Goal: Information Seeking & Learning: Stay updated

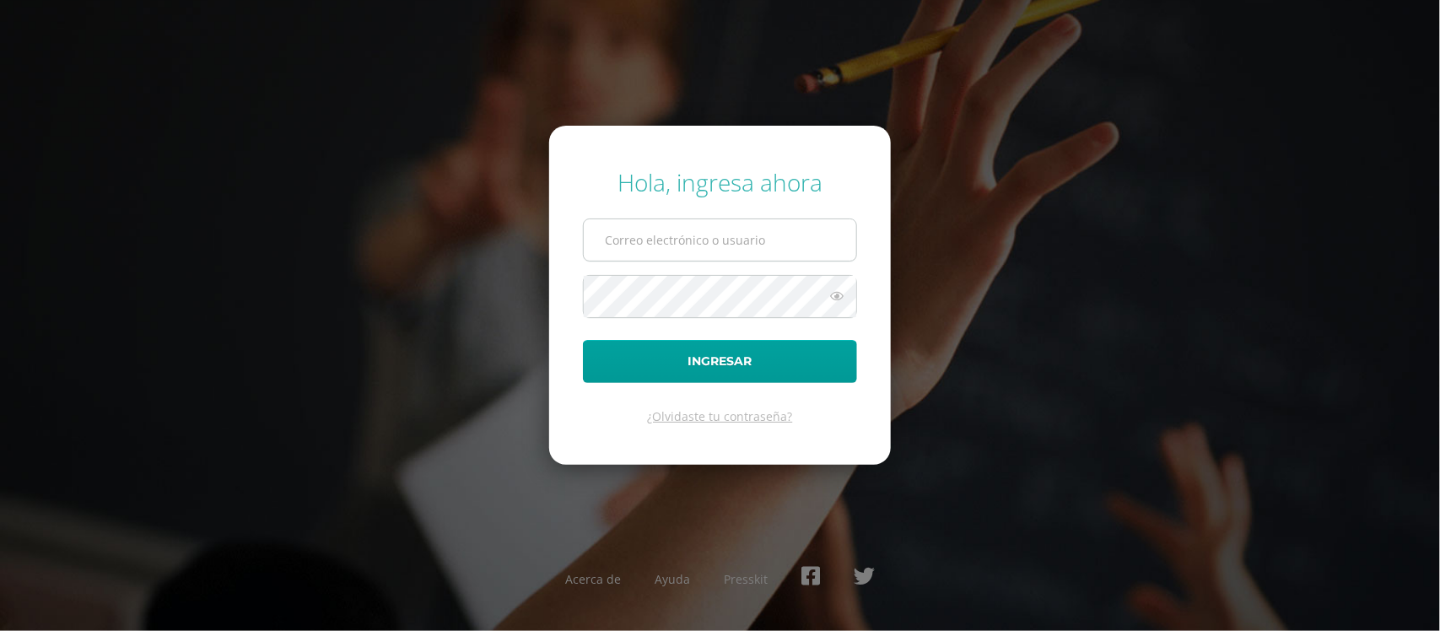
click at [741, 229] on input "text" at bounding box center [720, 239] width 272 height 41
type input "rodriguezc.julior@gmail.com"
click at [583, 340] on button "Ingresar" at bounding box center [720, 361] width 274 height 43
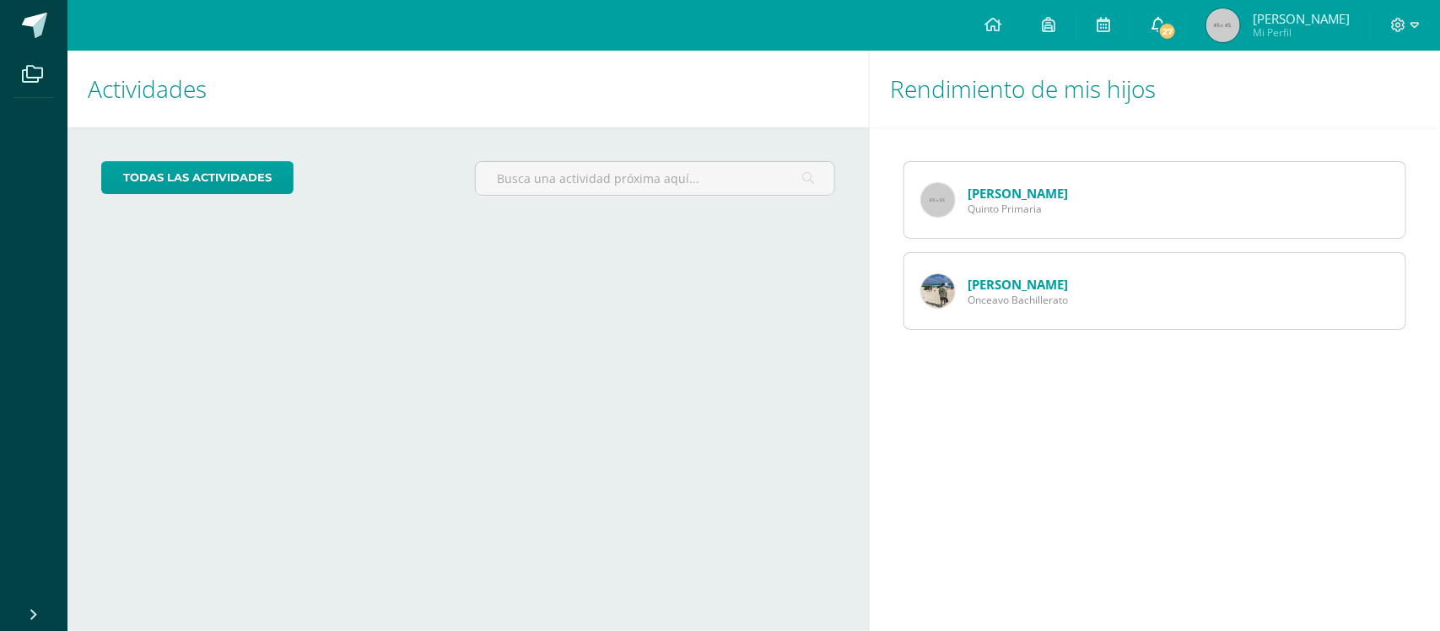
click at [1165, 34] on span at bounding box center [1157, 25] width 13 height 19
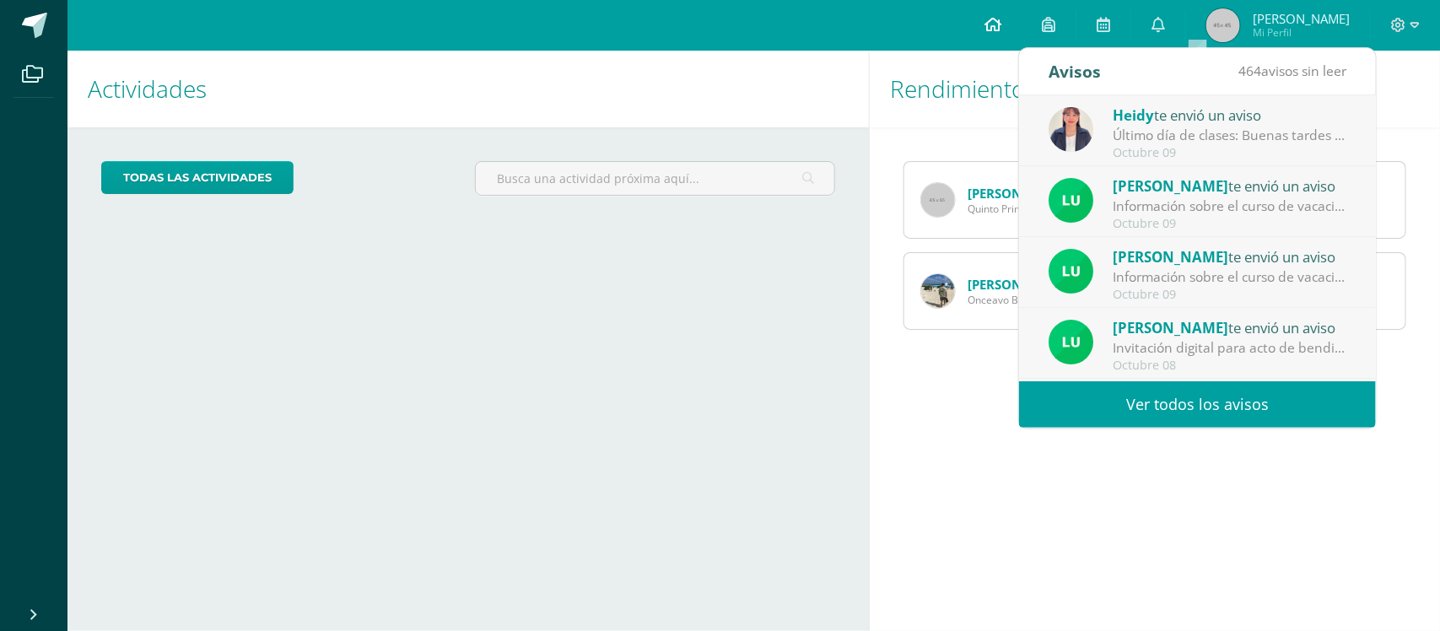
click at [1021, 35] on link at bounding box center [992, 25] width 57 height 51
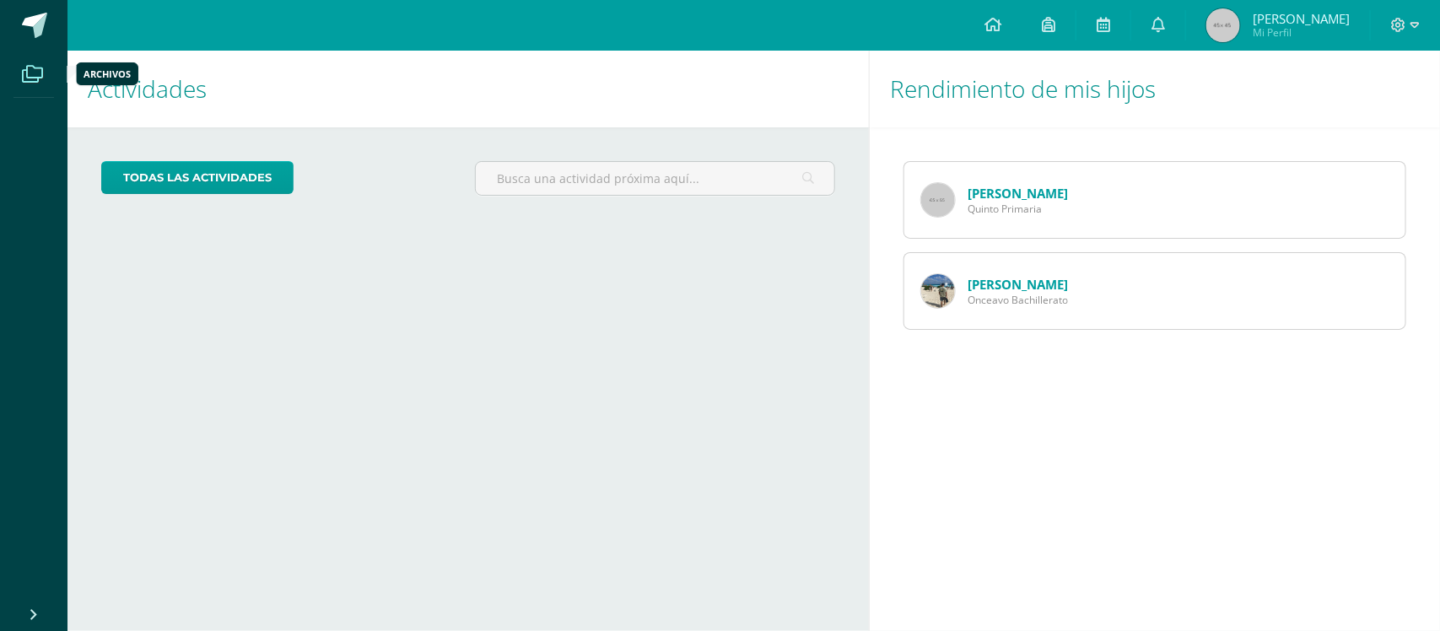
click at [28, 57] on span at bounding box center [32, 74] width 38 height 38
click at [35, 24] on span at bounding box center [34, 25] width 25 height 25
click at [1304, 30] on span "Mi Perfil" at bounding box center [1301, 32] width 97 height 14
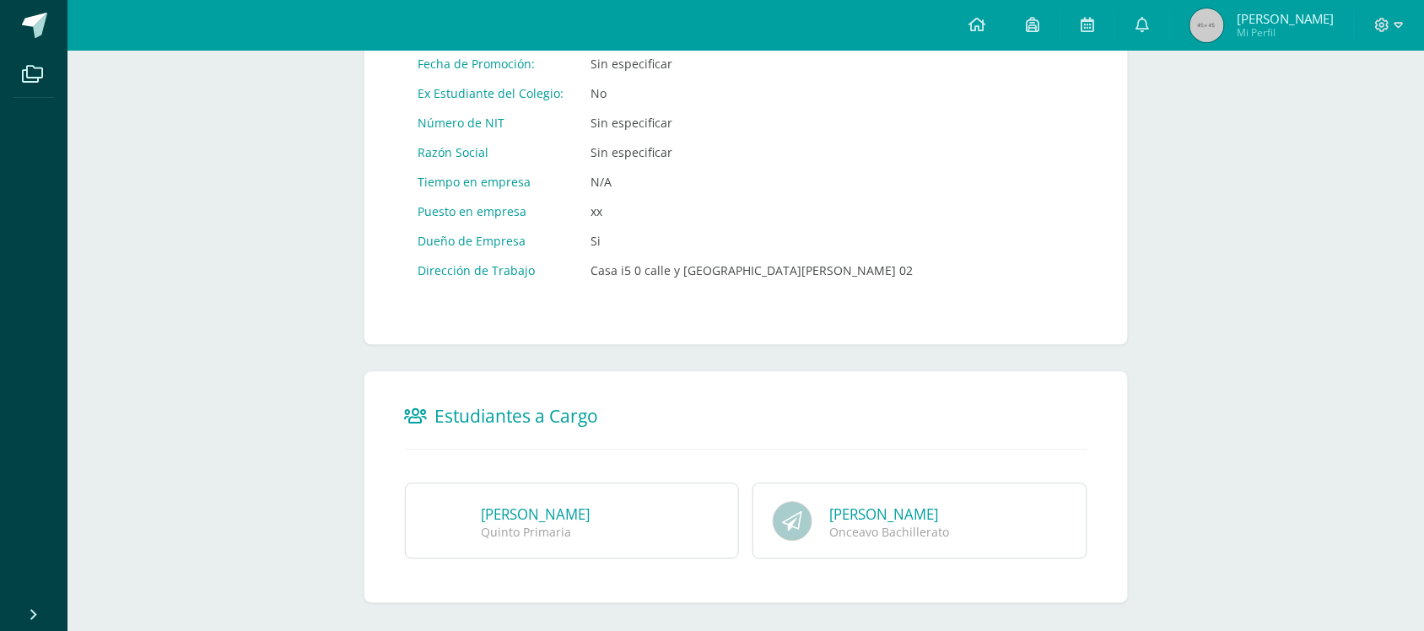
scroll to position [947, 0]
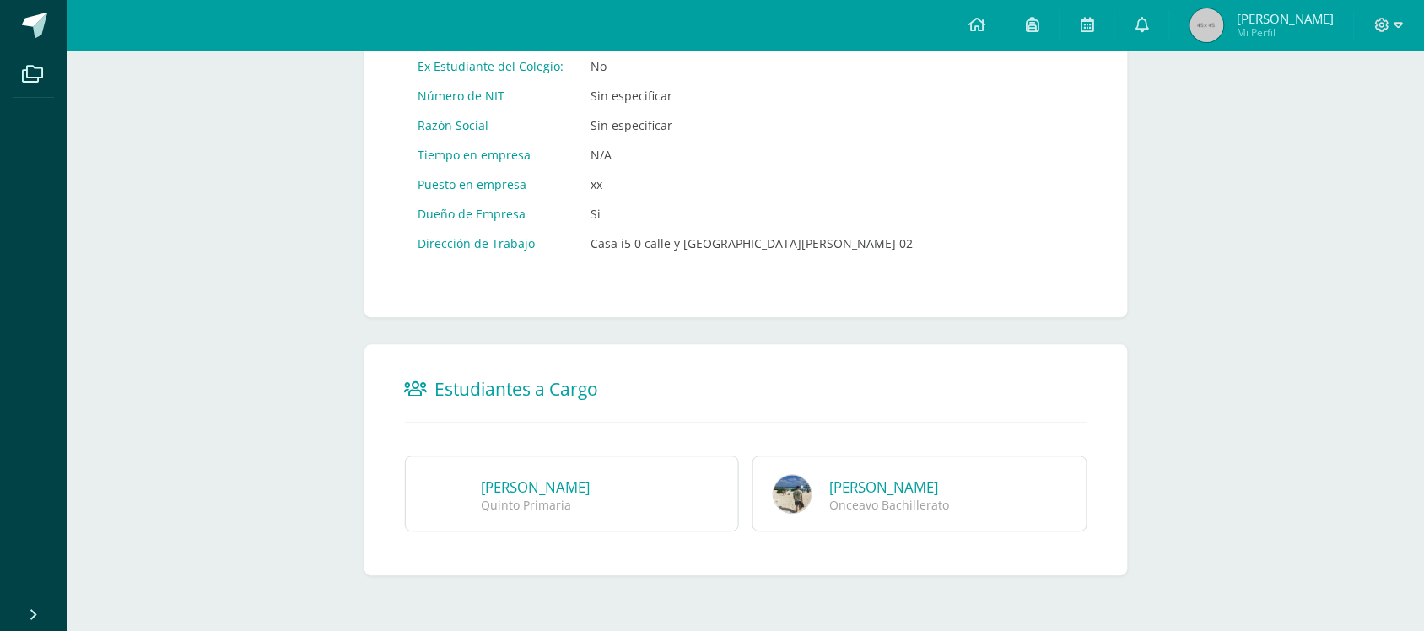
click at [545, 504] on div "Quinto Primaria" at bounding box center [596, 506] width 228 height 16
click at [545, 478] on link "[PERSON_NAME]" at bounding box center [536, 487] width 109 height 19
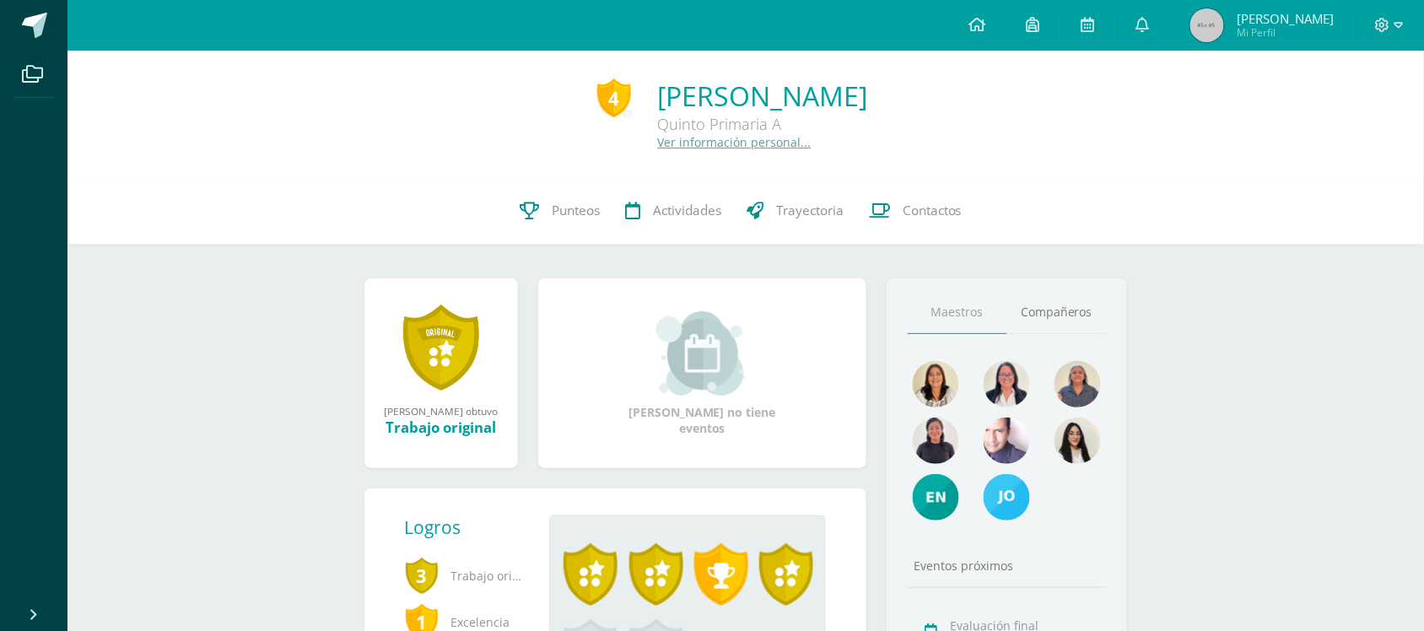
click at [1403, 28] on div at bounding box center [1389, 25] width 69 height 51
click at [1403, 24] on div at bounding box center [1389, 25] width 69 height 51
click at [1400, 21] on icon at bounding box center [1398, 25] width 9 height 15
click at [1377, 89] on span "Configuración" at bounding box center [1347, 91] width 78 height 16
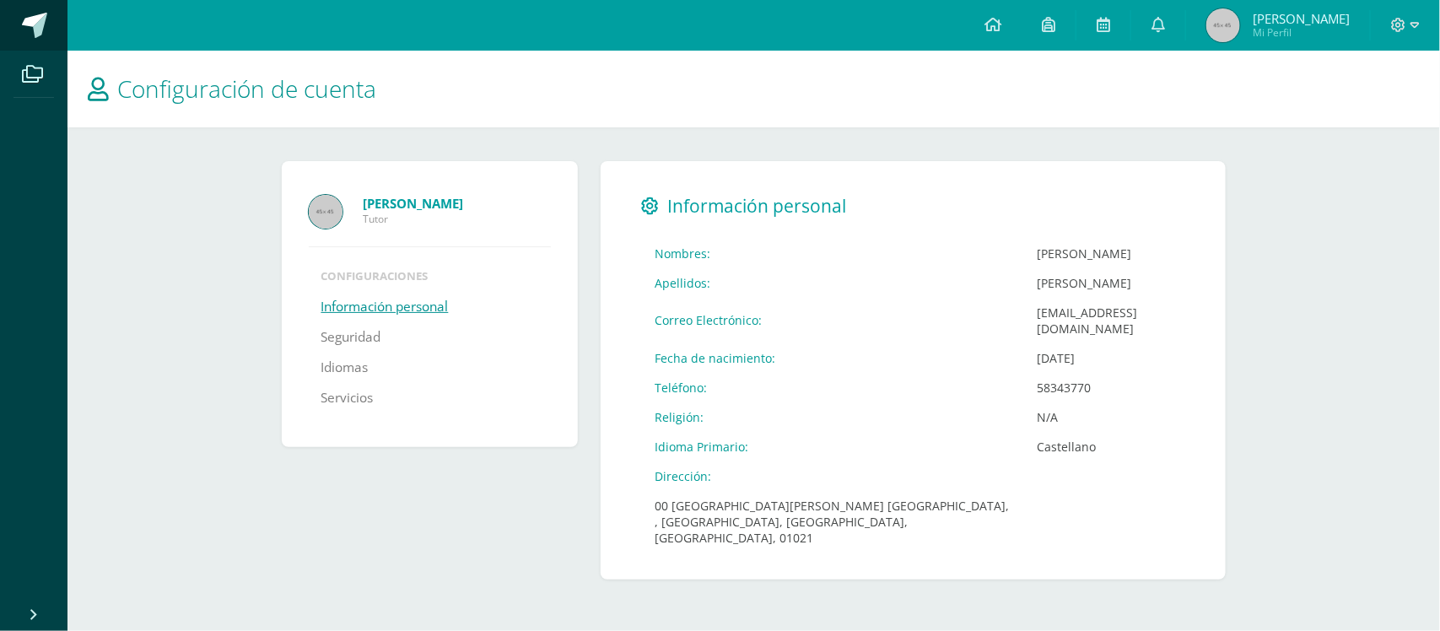
click at [30, 24] on span at bounding box center [34, 25] width 25 height 25
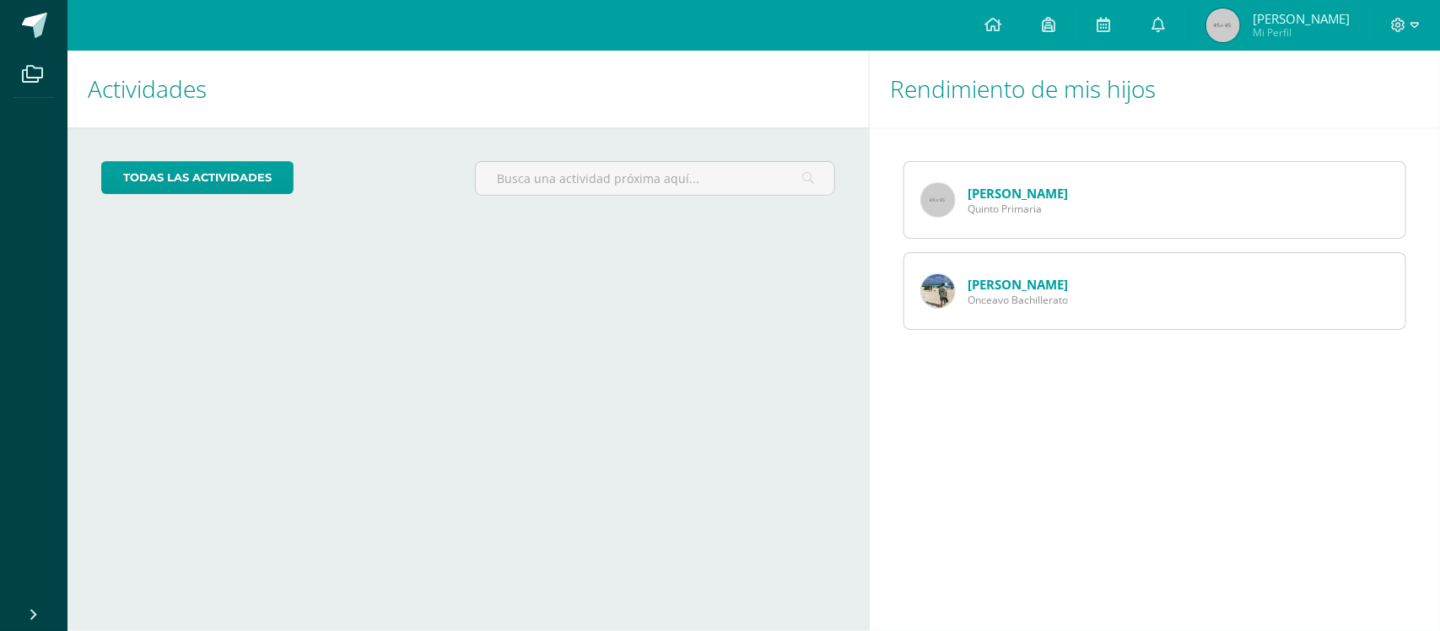
click at [35, 618] on icon at bounding box center [33, 614] width 13 height 17
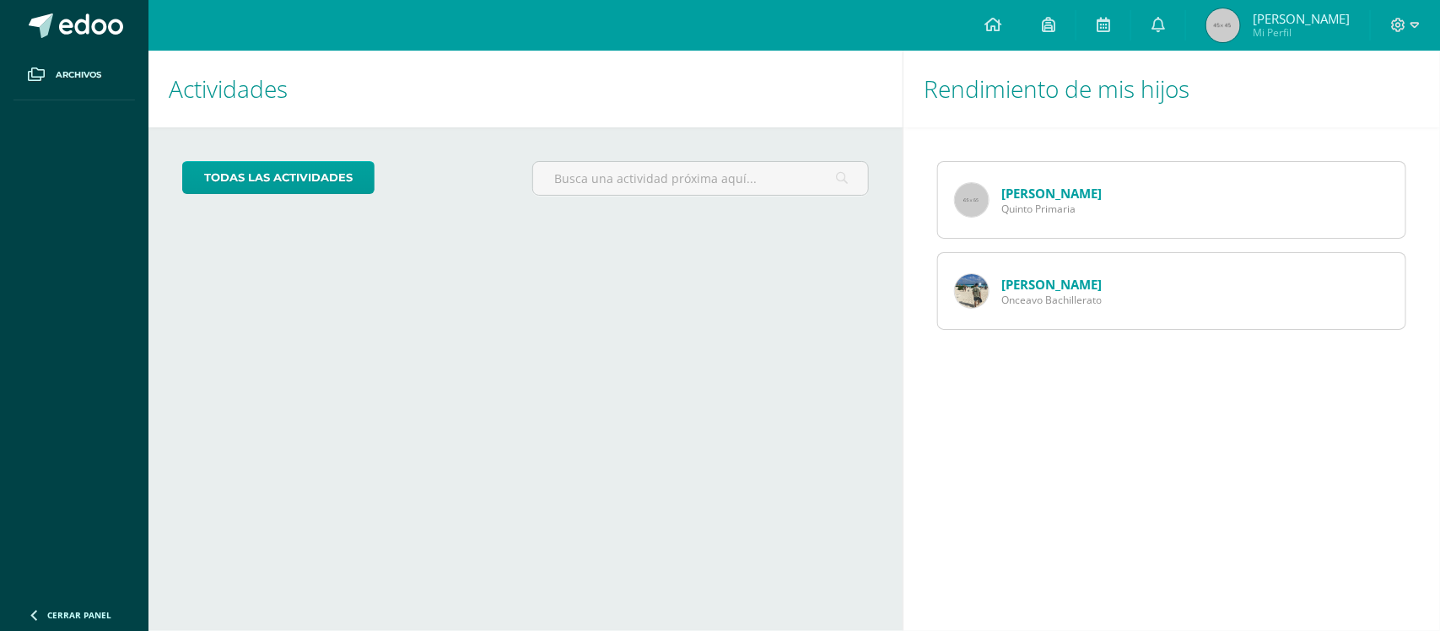
click at [32, 618] on icon at bounding box center [33, 614] width 13 height 17
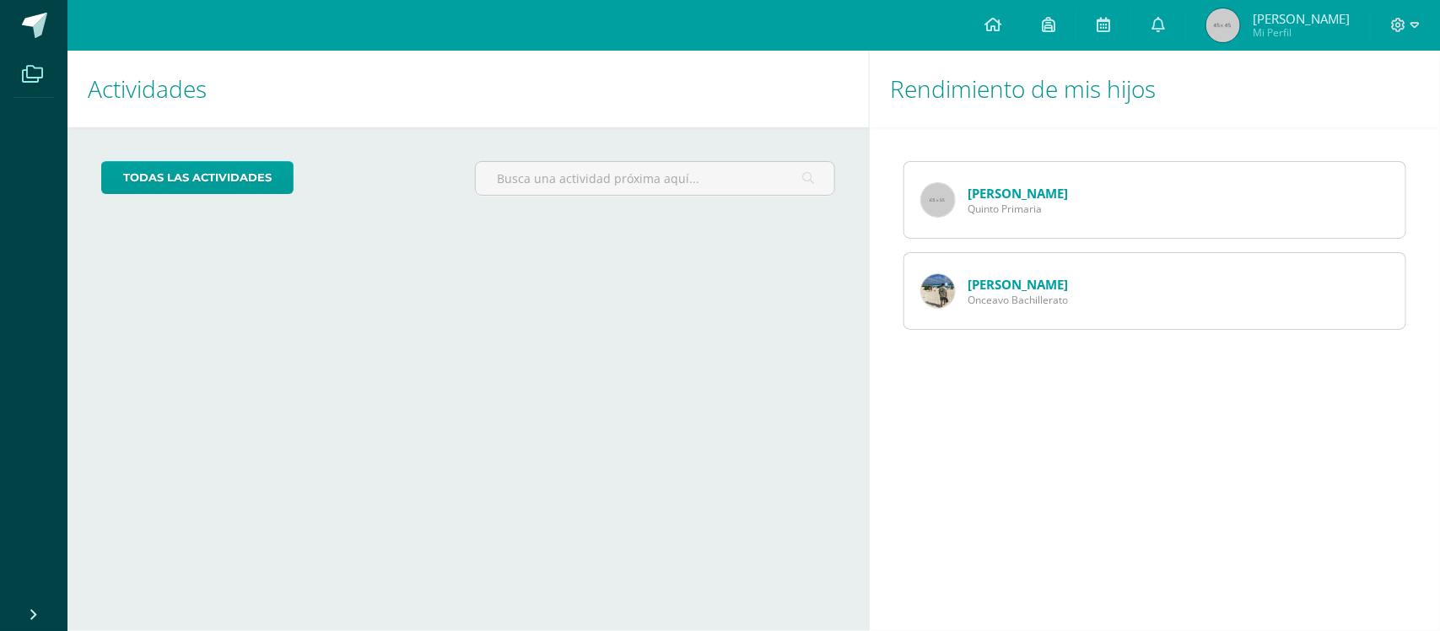
click at [45, 78] on span at bounding box center [32, 74] width 38 height 38
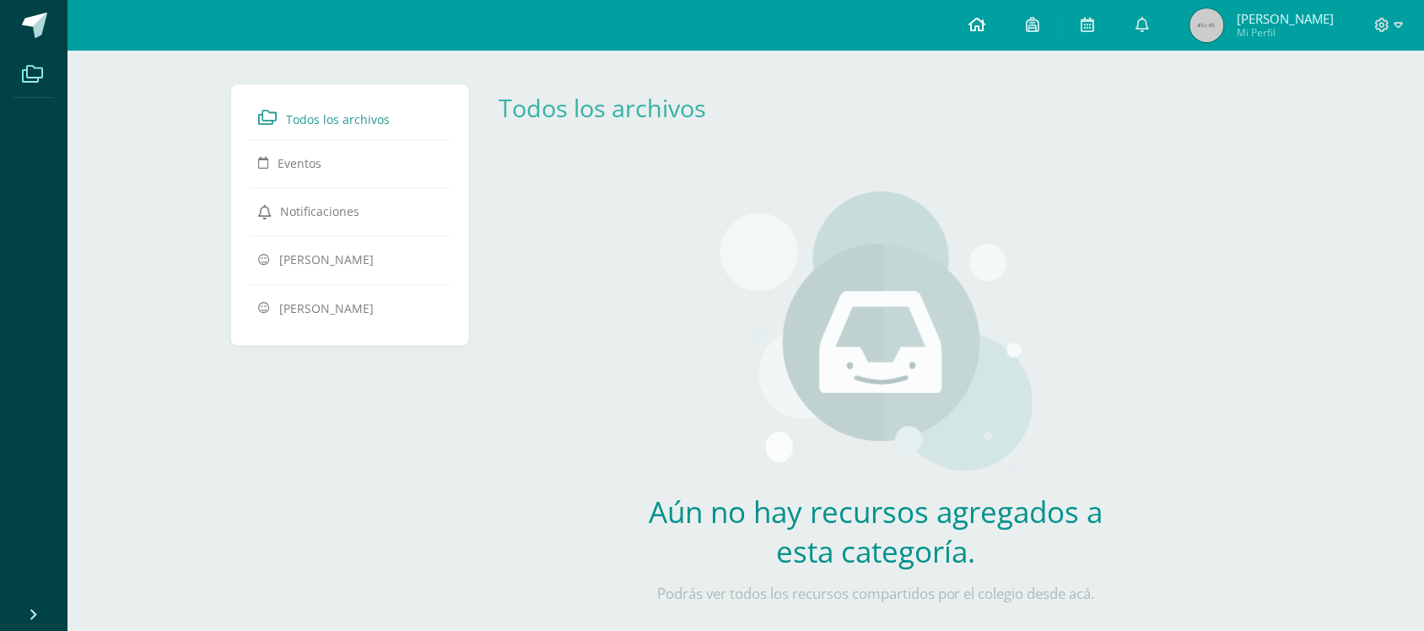
click at [998, 27] on link at bounding box center [976, 25] width 57 height 51
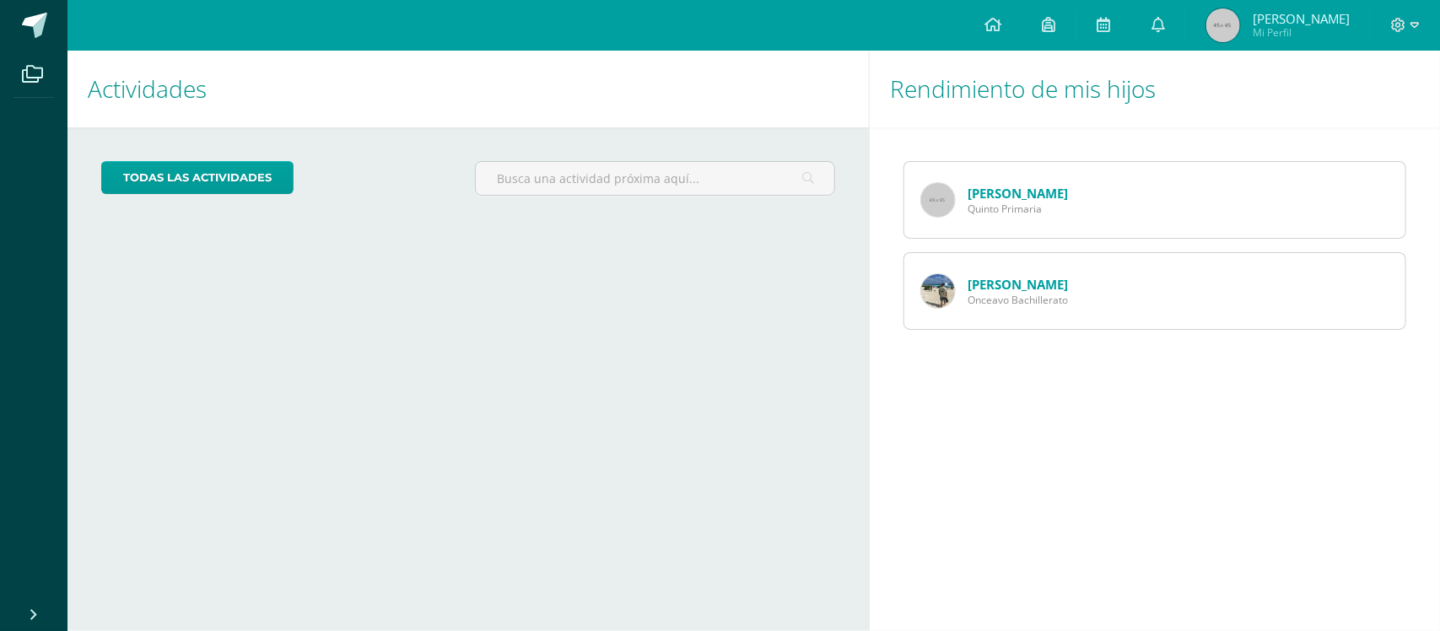
click at [1042, 186] on link "[PERSON_NAME]" at bounding box center [1017, 193] width 100 height 17
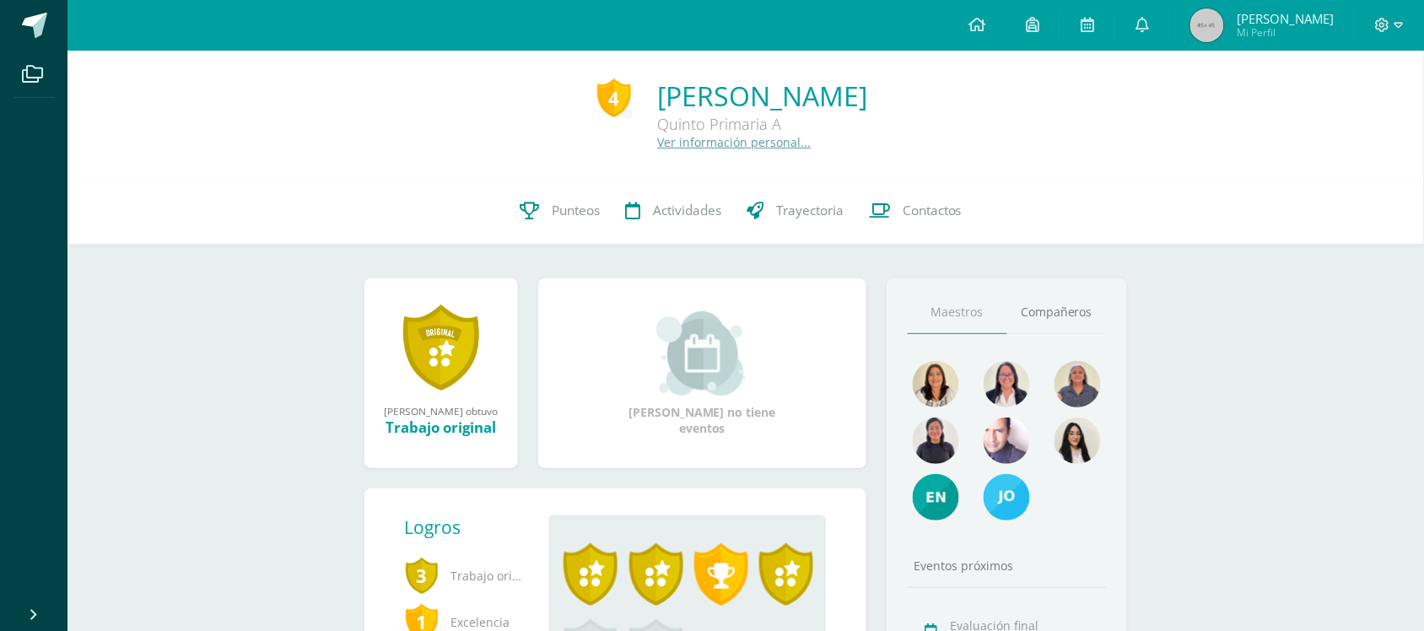
click at [658, 148] on link "Ver información personal..." at bounding box center [735, 142] width 154 height 16
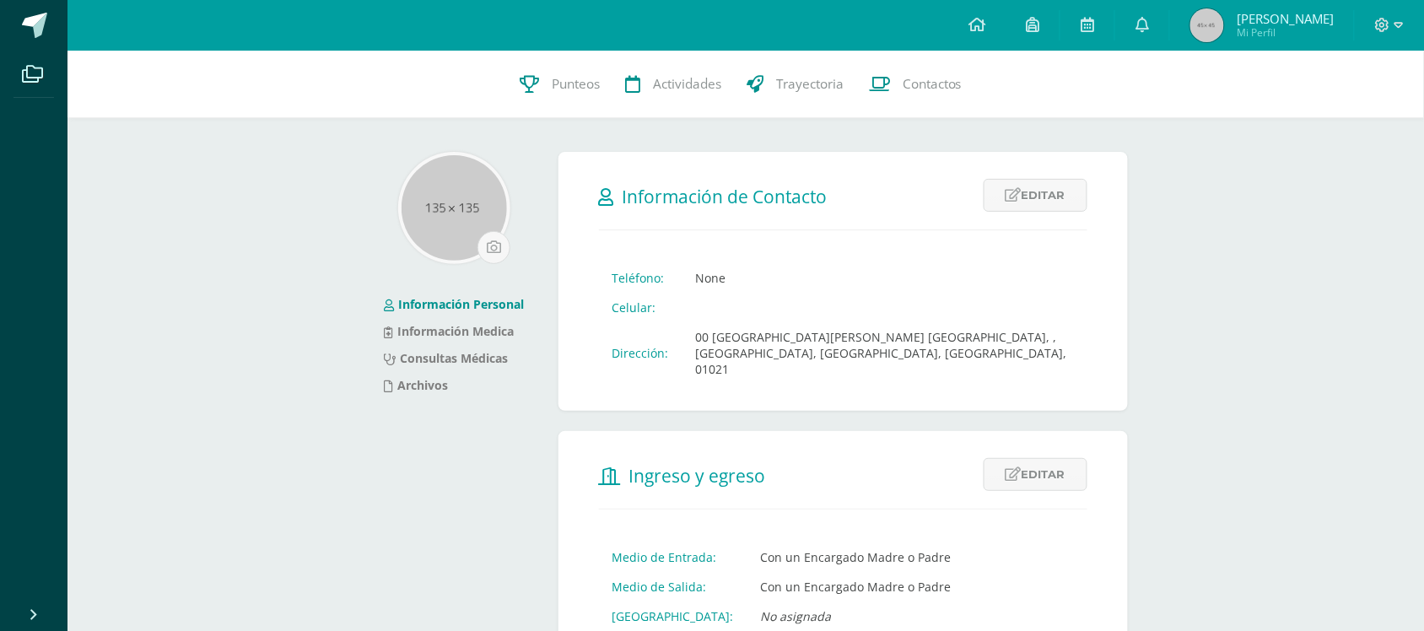
click at [947, 19] on div "Configuración Cerrar sesión Julio René Mi Perfil Avisos 464 avisos sin leer Avi…" at bounding box center [745, 25] width 1356 height 51
click at [456, 325] on link "Información Medica" at bounding box center [450, 331] width 130 height 16
click at [424, 385] on link "Archivos" at bounding box center [417, 385] width 64 height 16
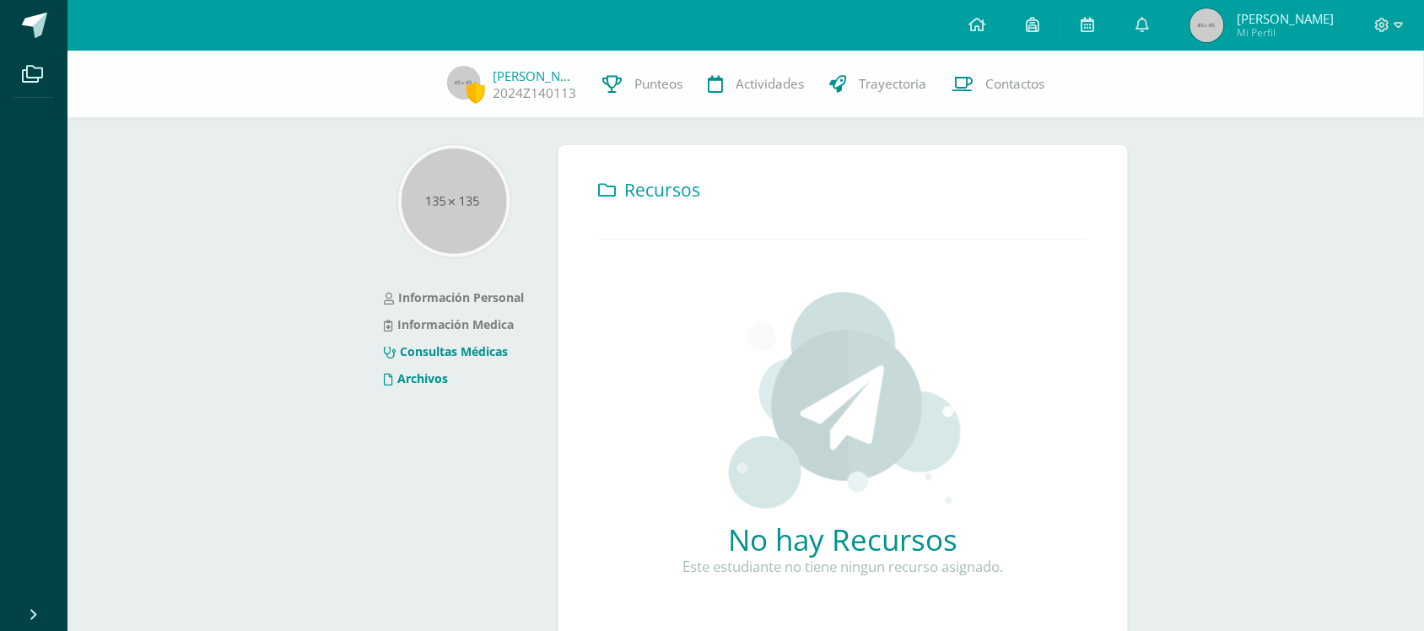
click at [493, 351] on link "Consultas Médicas" at bounding box center [447, 351] width 124 height 16
click at [477, 326] on link "Información Medica" at bounding box center [450, 324] width 130 height 16
click at [461, 334] on li "Información Medica" at bounding box center [455, 324] width 140 height 27
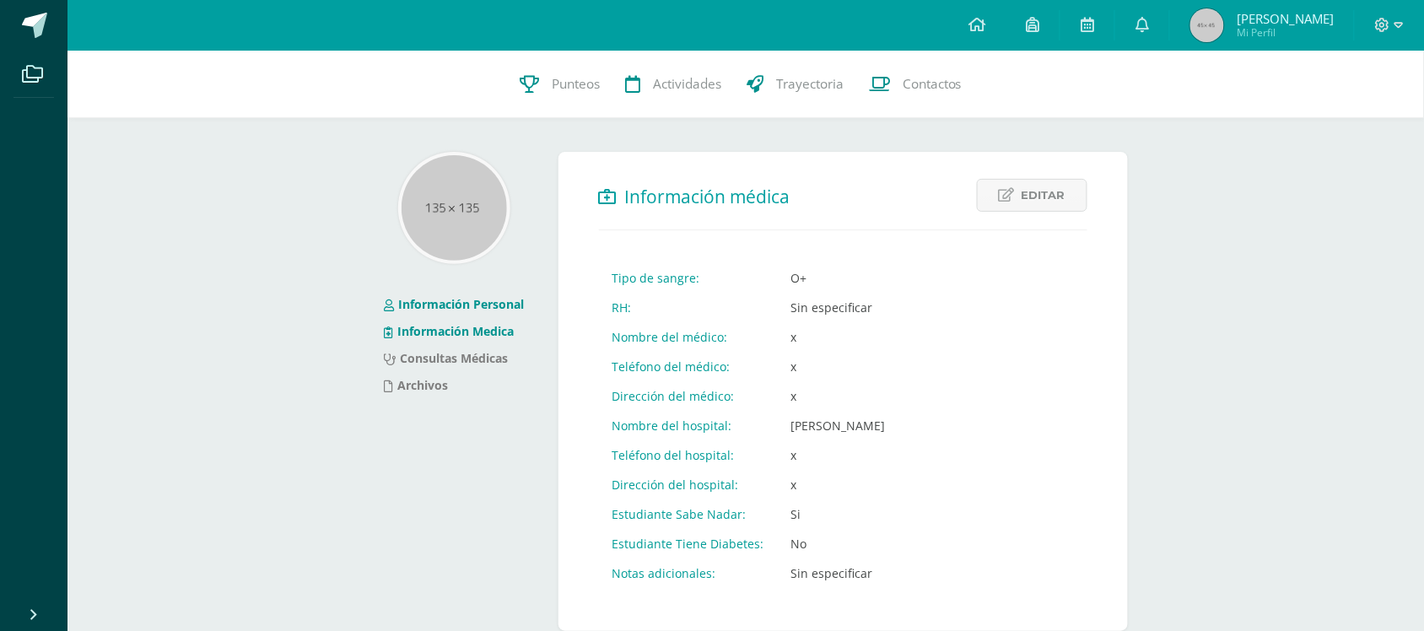
click at [508, 309] on link "Información Personal" at bounding box center [455, 304] width 140 height 16
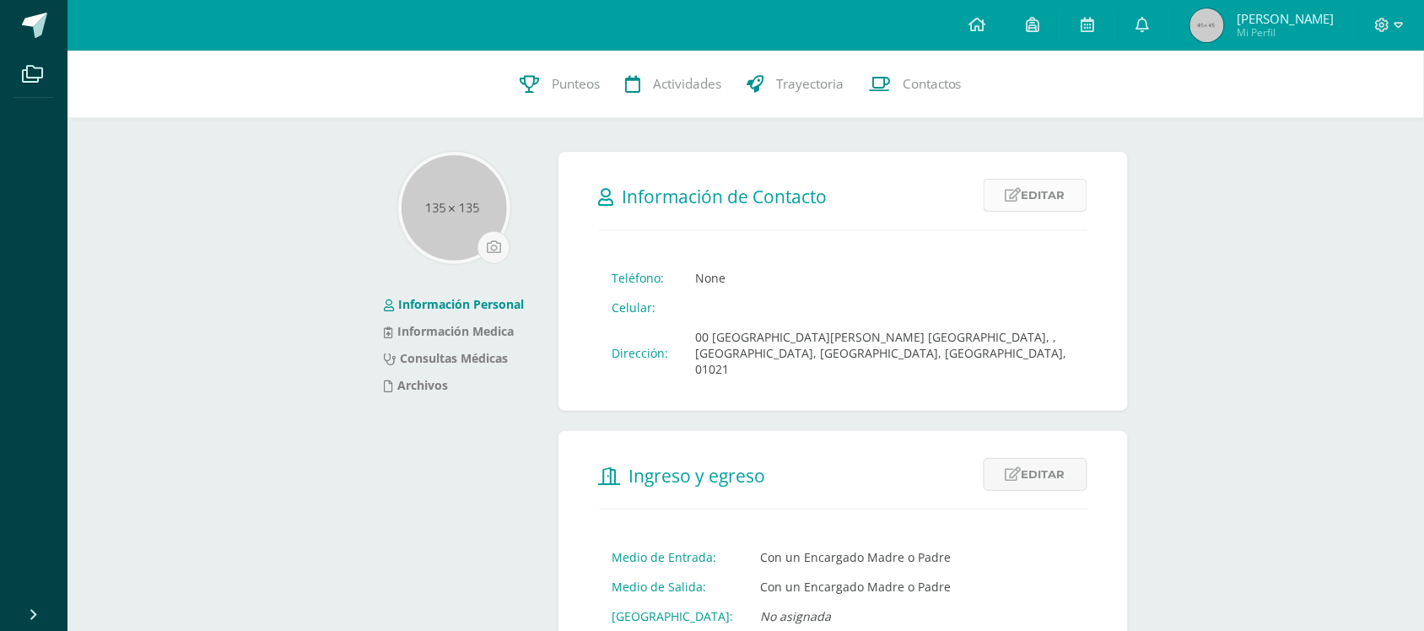
click at [1023, 195] on link "Editar" at bounding box center [1035, 195] width 104 height 33
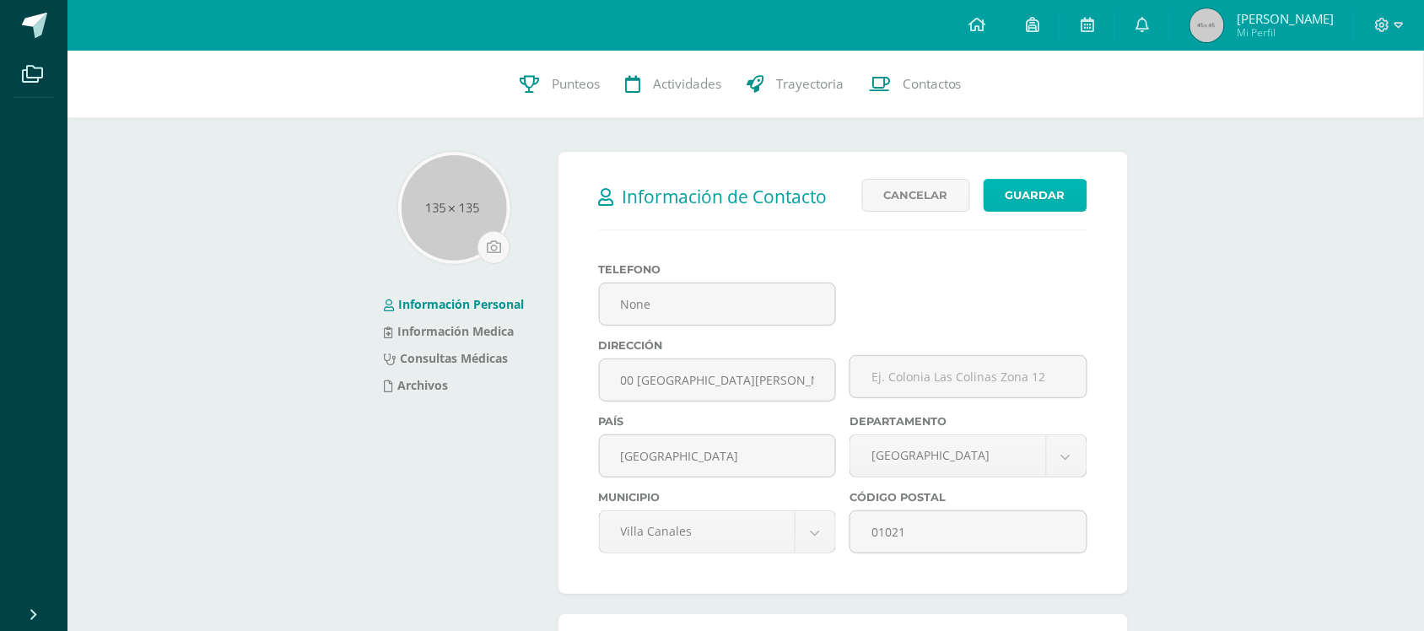
click at [1043, 186] on button "Guardar" at bounding box center [1035, 195] width 104 height 33
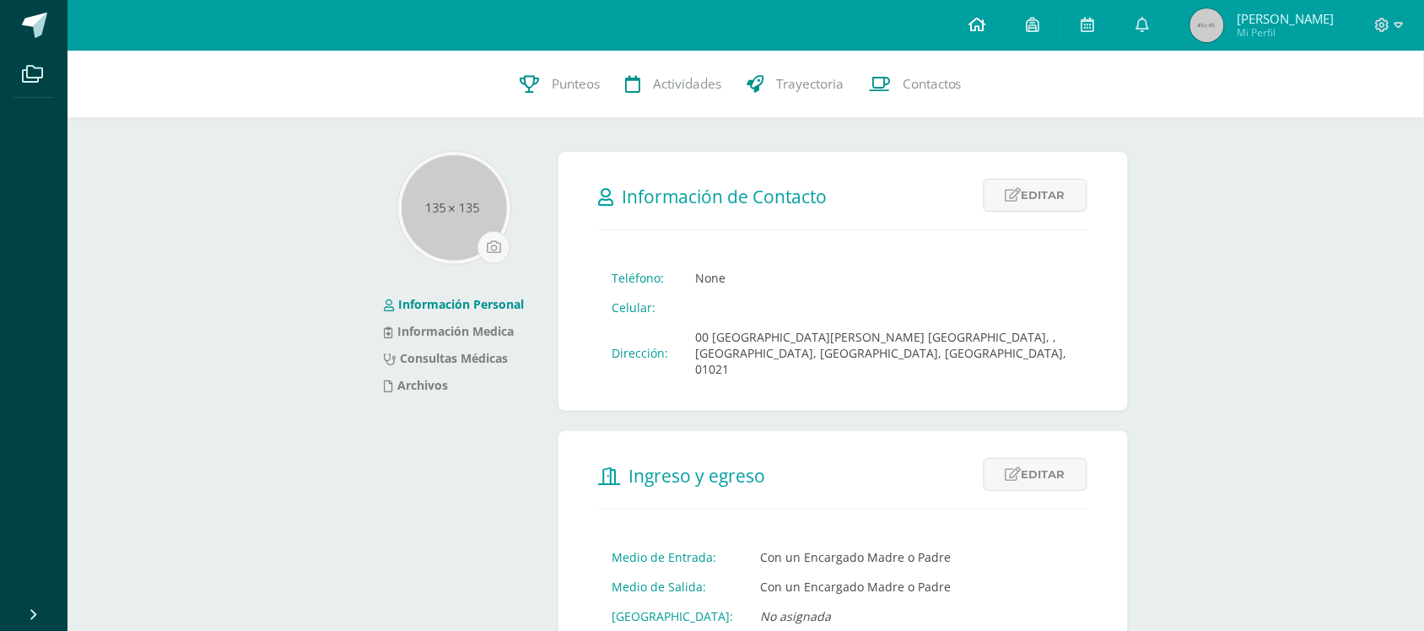
click at [985, 27] on icon at bounding box center [976, 24] width 17 height 15
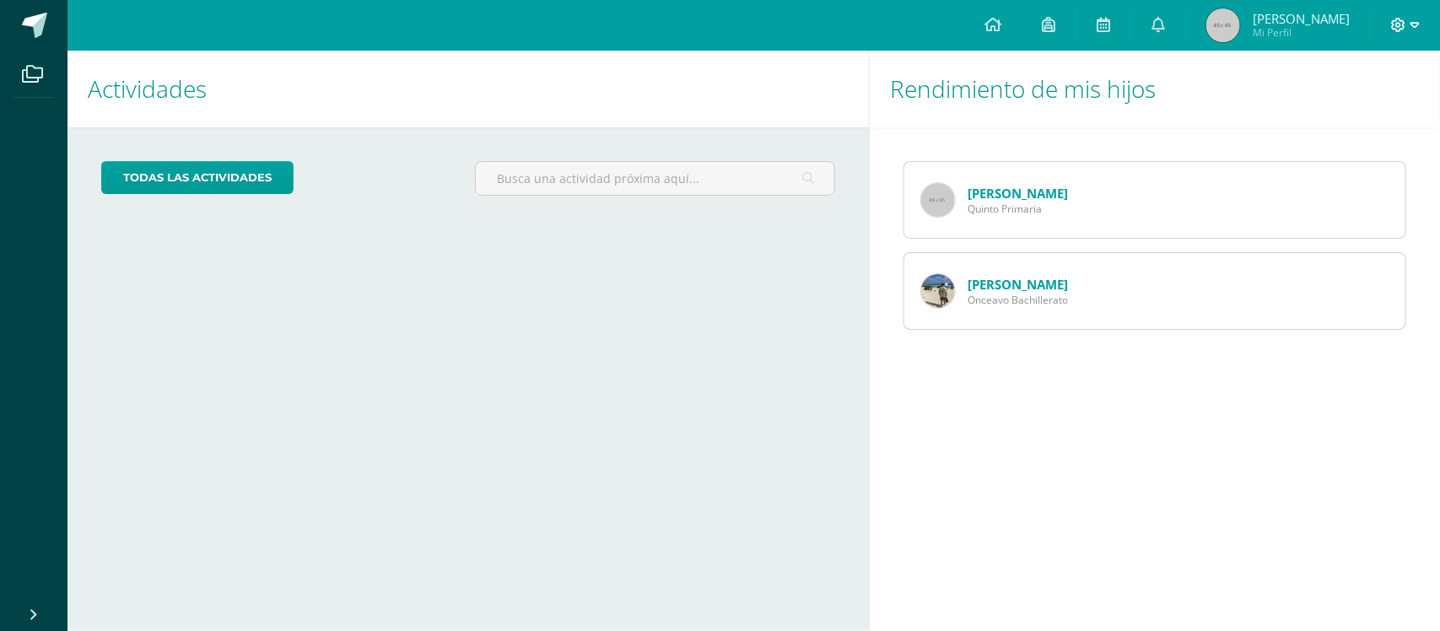
click at [1410, 19] on icon at bounding box center [1414, 25] width 9 height 15
click at [1325, 87] on span "Configuración" at bounding box center [1362, 91] width 78 height 16
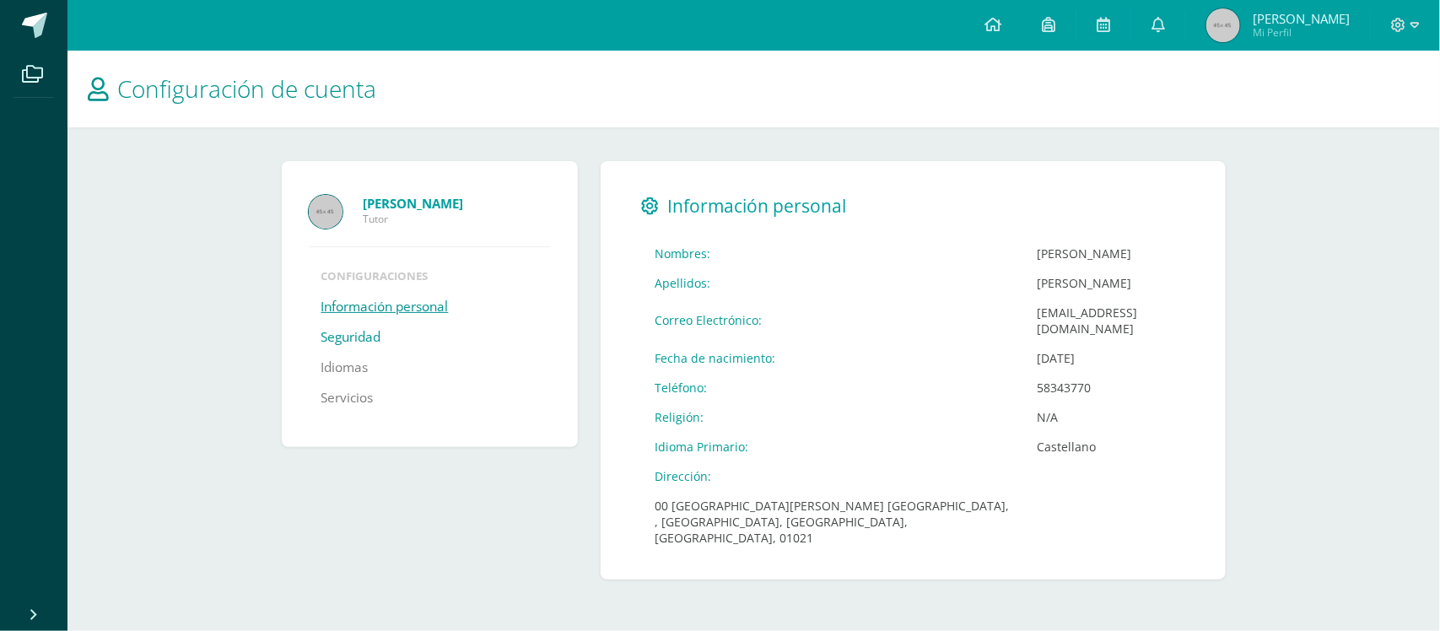
click at [361, 336] on link "Seguridad" at bounding box center [351, 337] width 60 height 30
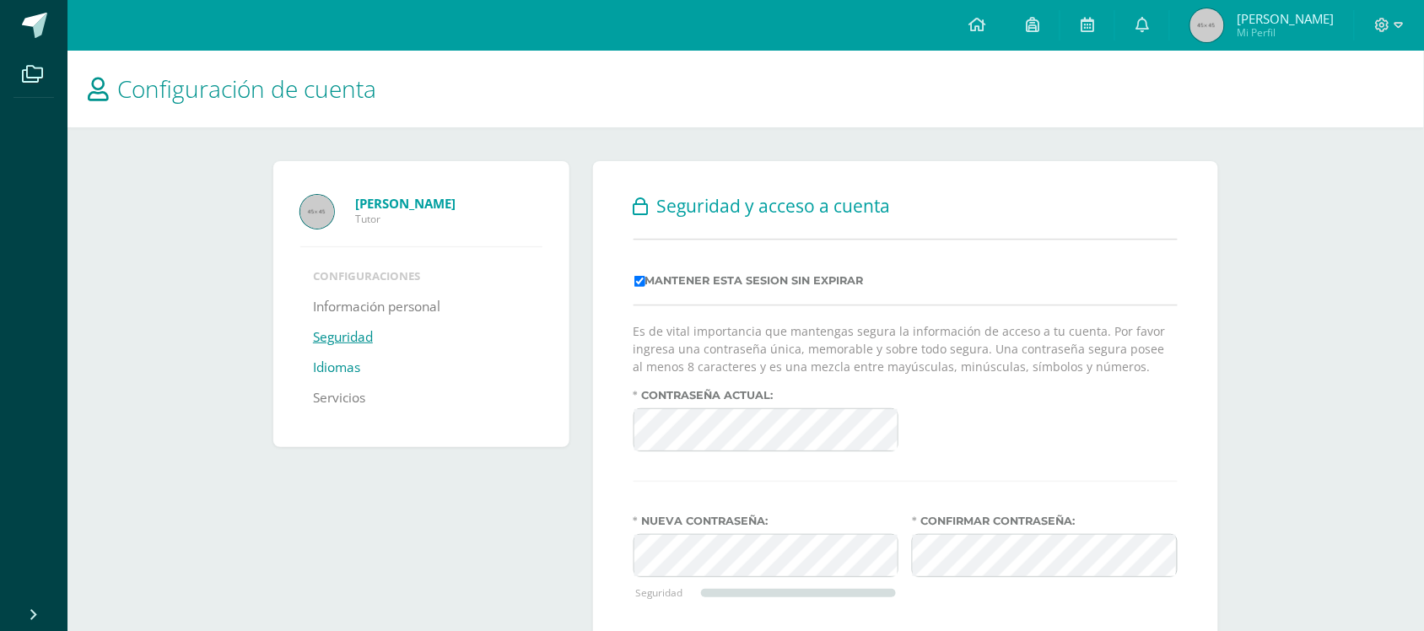
click at [353, 381] on link "Idiomas" at bounding box center [336, 368] width 47 height 30
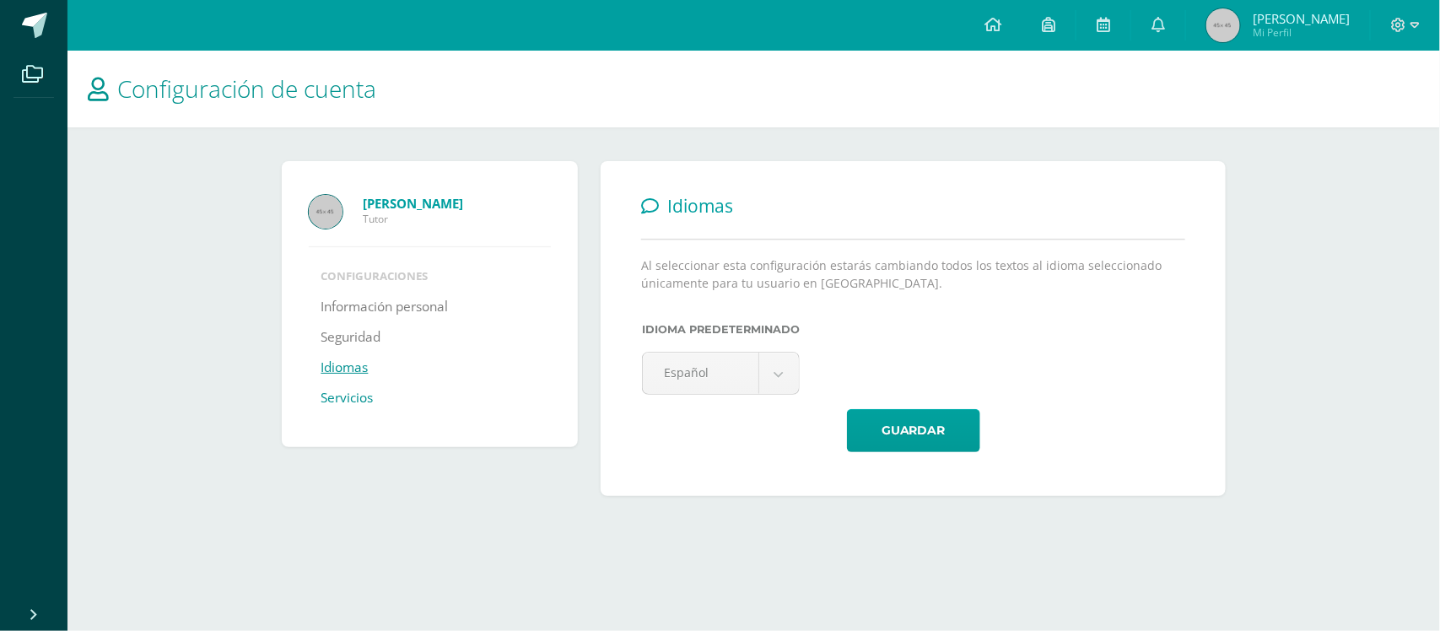
click at [348, 411] on link "Servicios" at bounding box center [347, 398] width 52 height 30
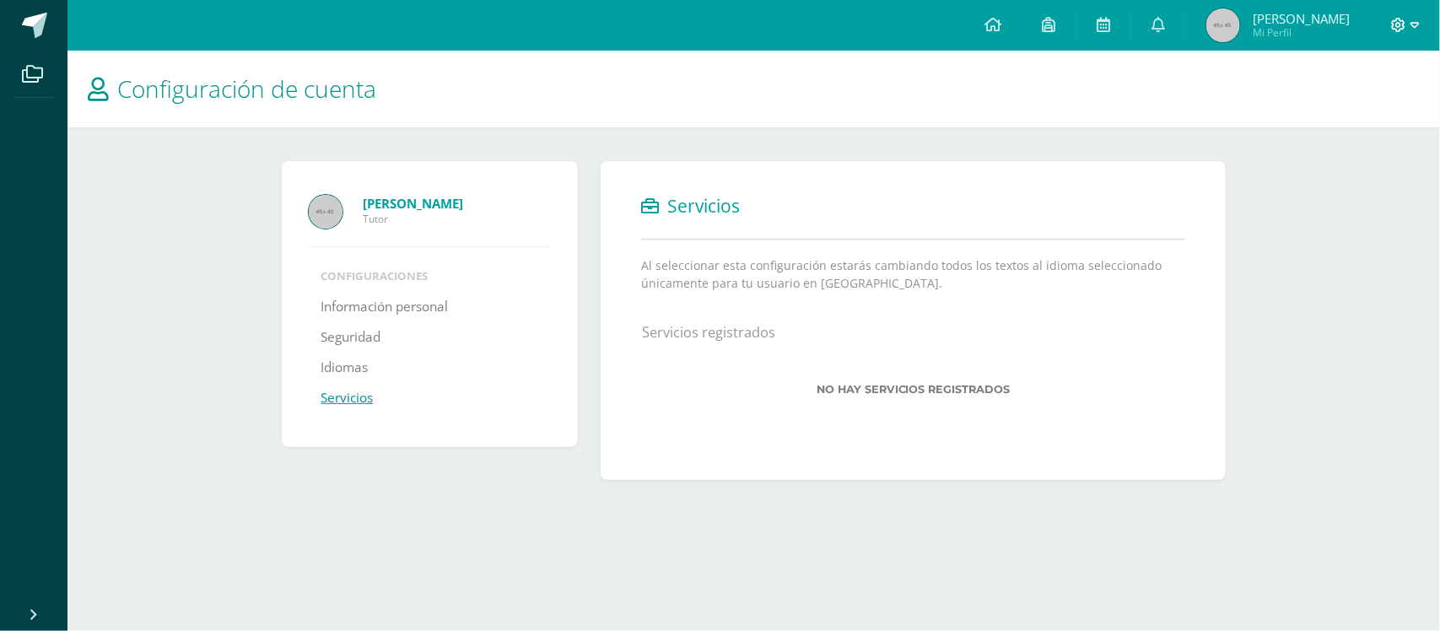
click at [1409, 32] on span at bounding box center [1405, 25] width 29 height 19
click at [1334, 7] on link "[PERSON_NAME] Mi Perfil" at bounding box center [1278, 25] width 184 height 51
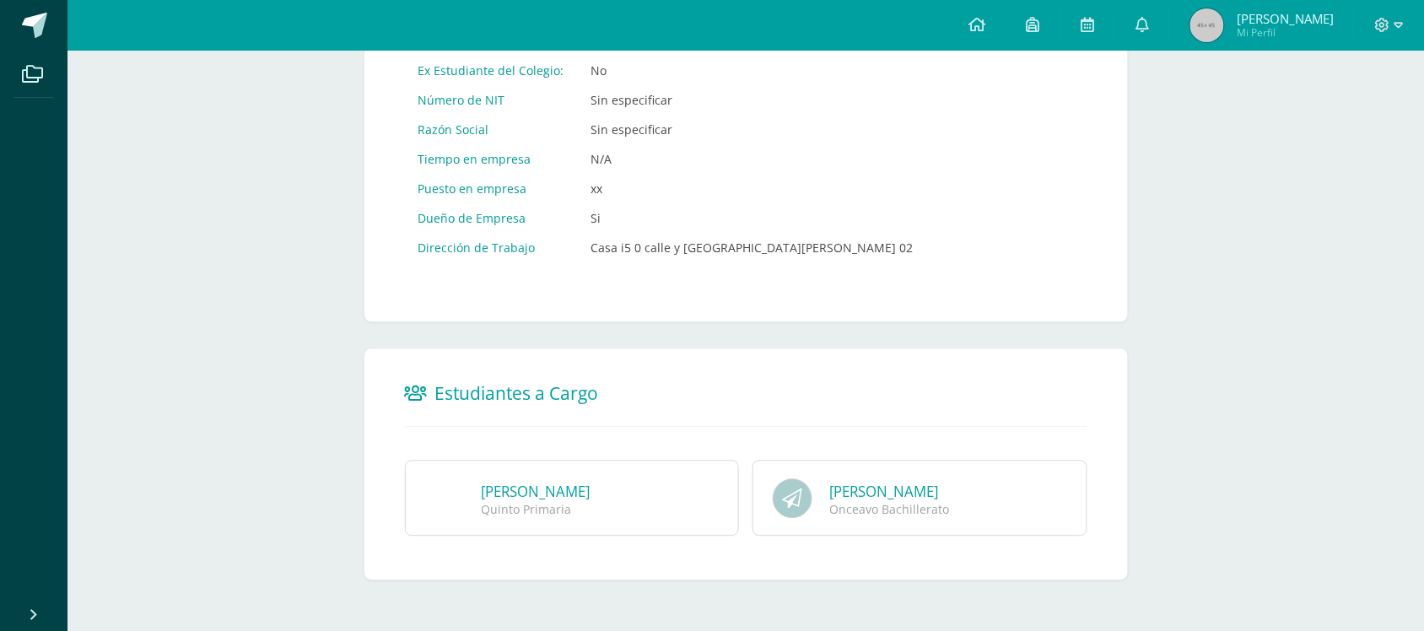
scroll to position [947, 0]
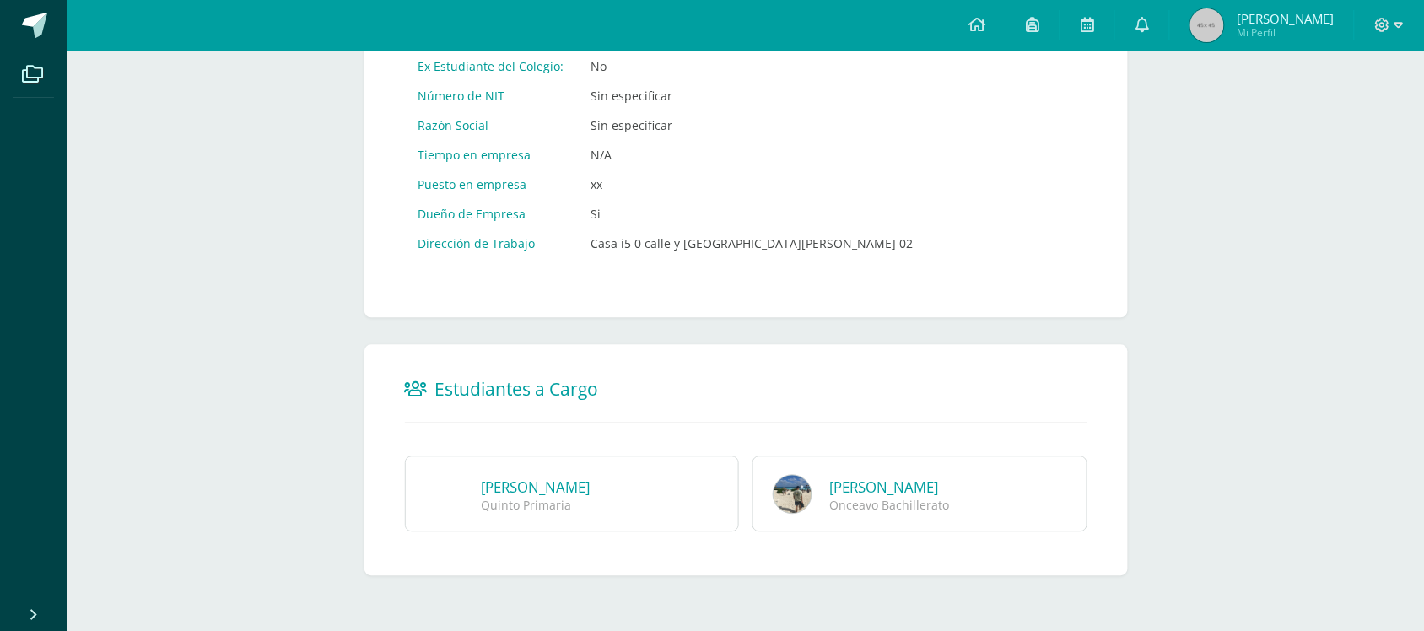
click at [671, 469] on div "Mia Isabella Rodríguez Orozco Quinto Primaria" at bounding box center [572, 494] width 335 height 76
click at [651, 498] on div "Quinto Primaria" at bounding box center [596, 506] width 228 height 16
click at [590, 479] on link "Mia Isabella Rodríguez Orozco" at bounding box center [536, 487] width 109 height 19
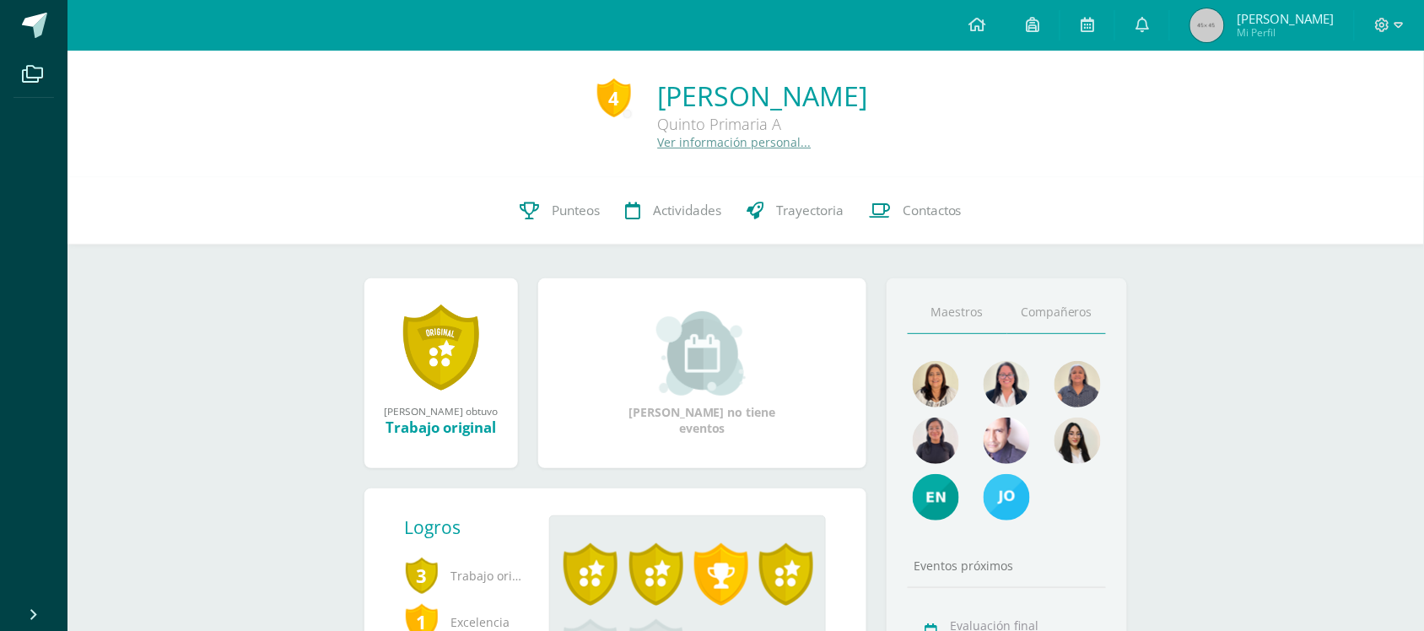
click at [1036, 315] on link "Compañeros" at bounding box center [1057, 312] width 100 height 43
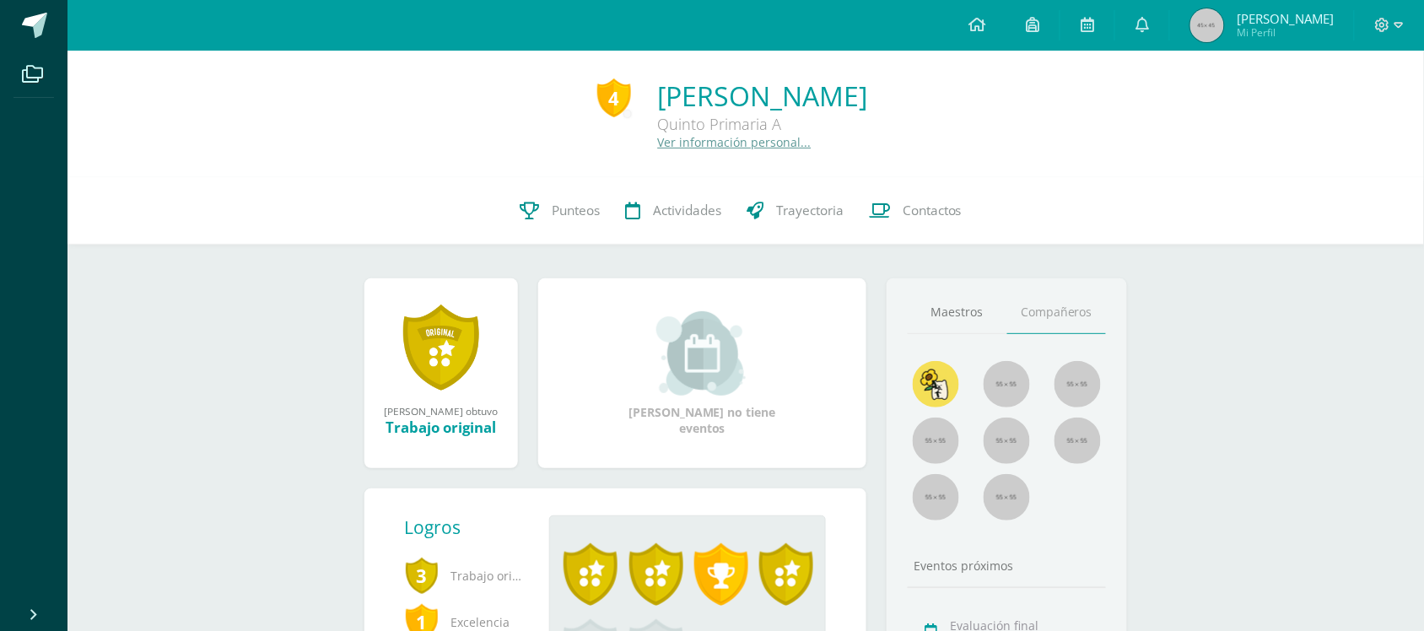
click at [666, 148] on link "Ver información personal..." at bounding box center [735, 142] width 154 height 16
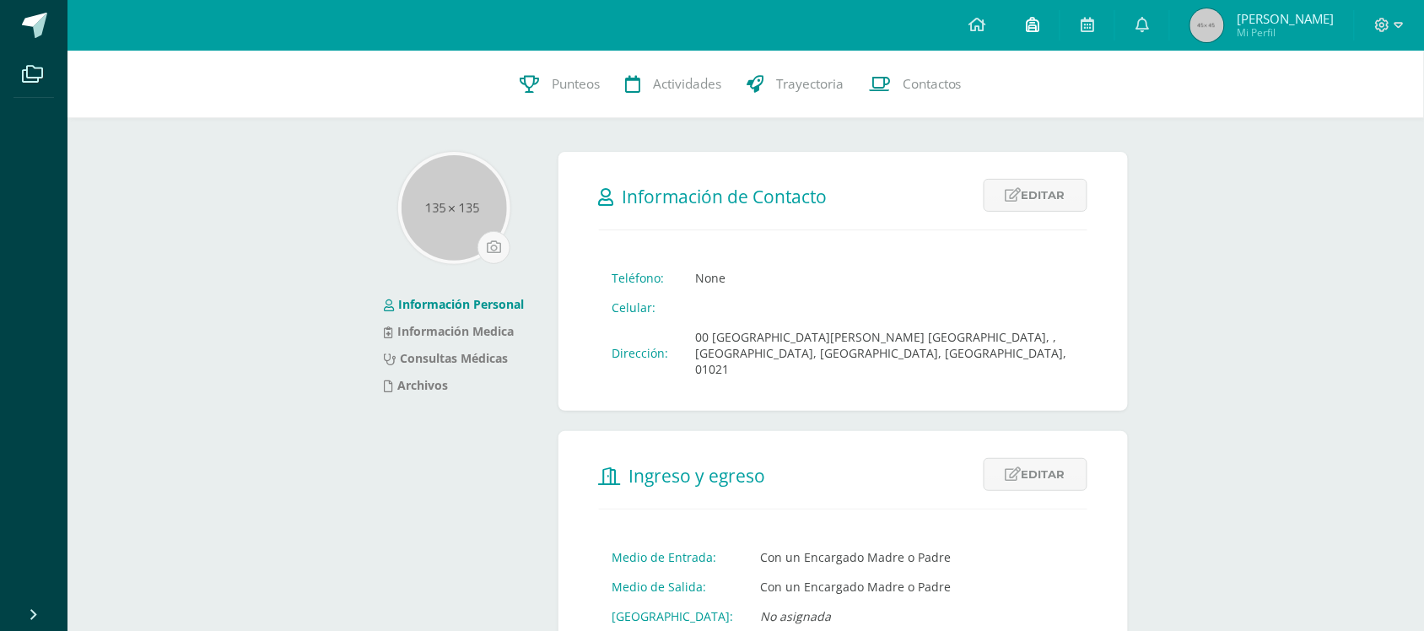
click at [1039, 25] on icon at bounding box center [1032, 24] width 13 height 15
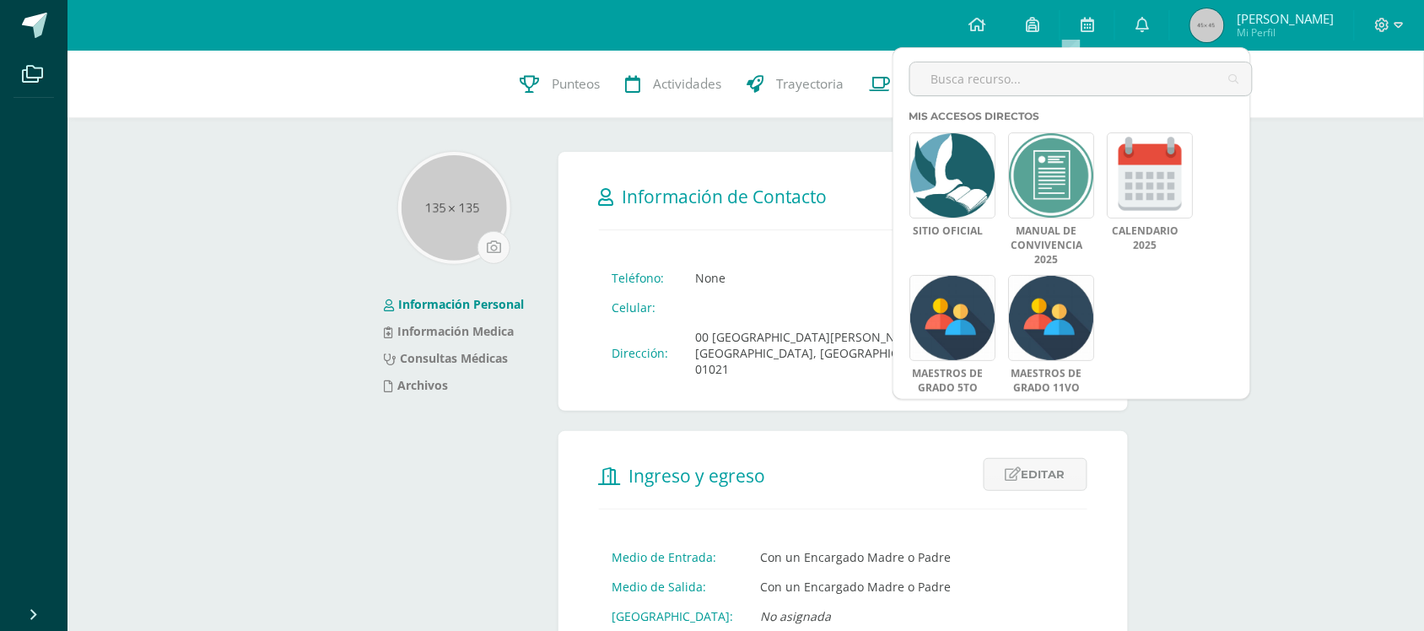
scroll to position [5, 0]
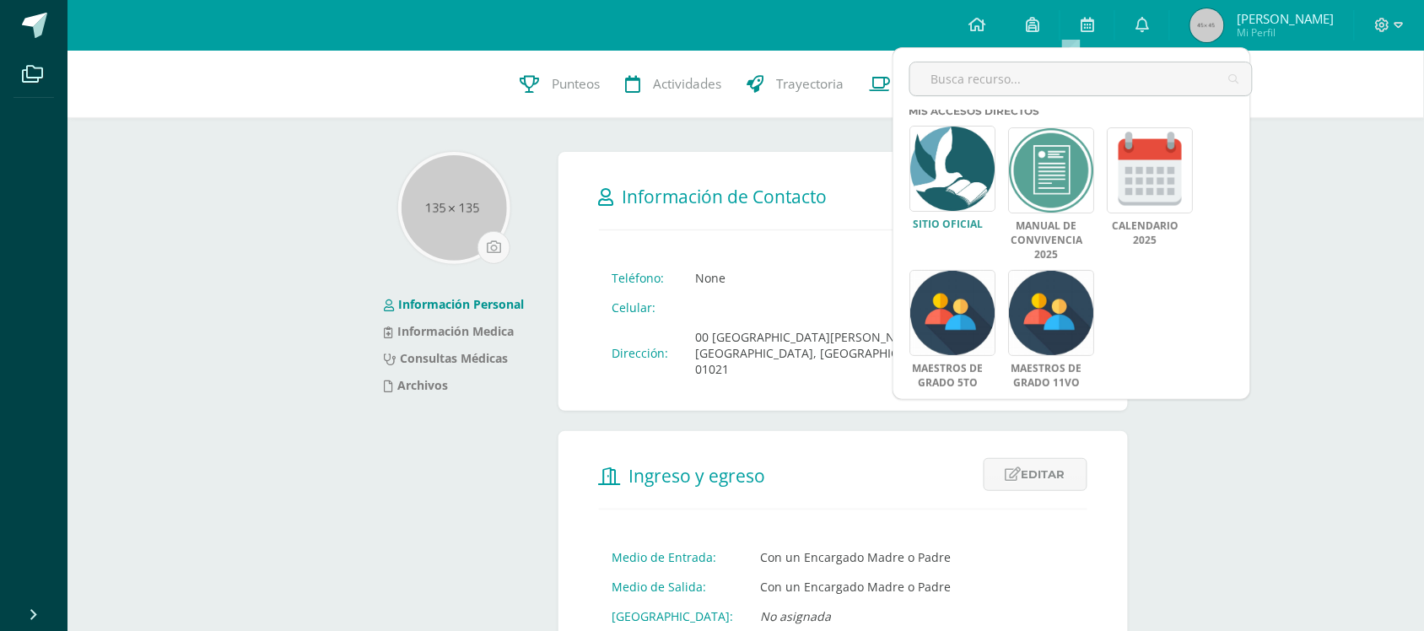
click at [968, 224] on link "Sitio Oficial" at bounding box center [947, 225] width 76 height 14
click at [1147, 229] on link "Calendario 2025" at bounding box center [1145, 232] width 76 height 29
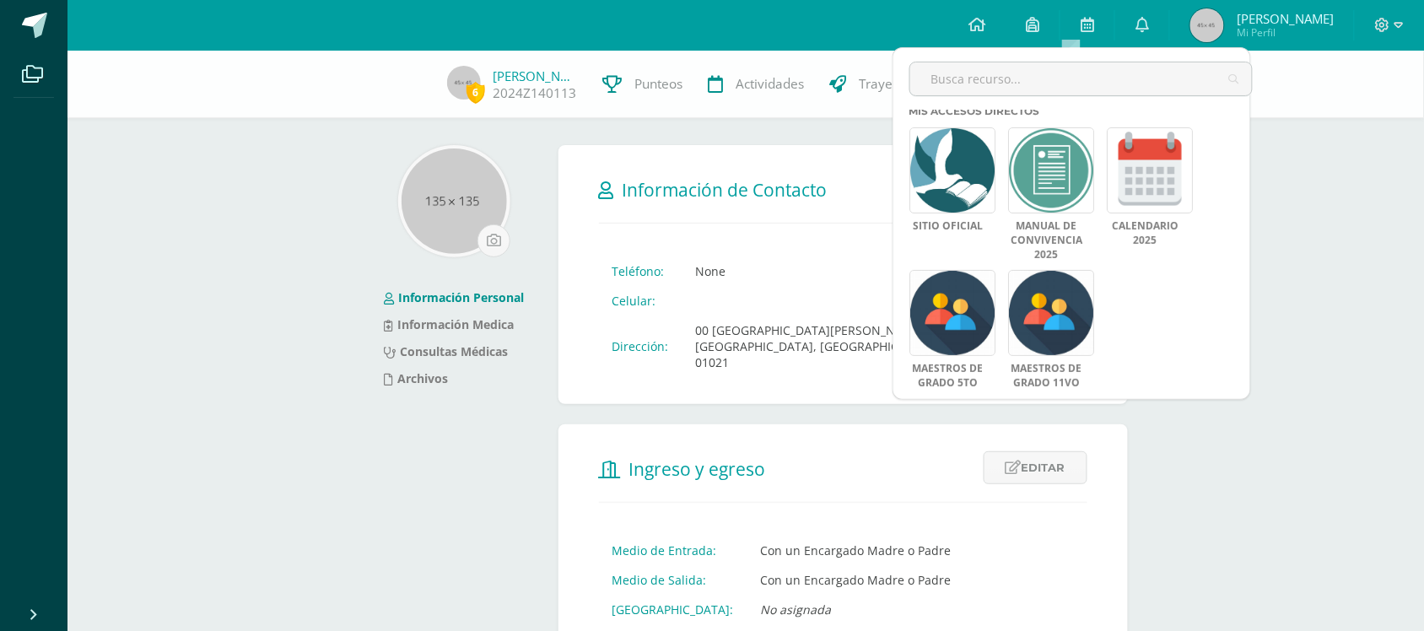
scroll to position [175, 0]
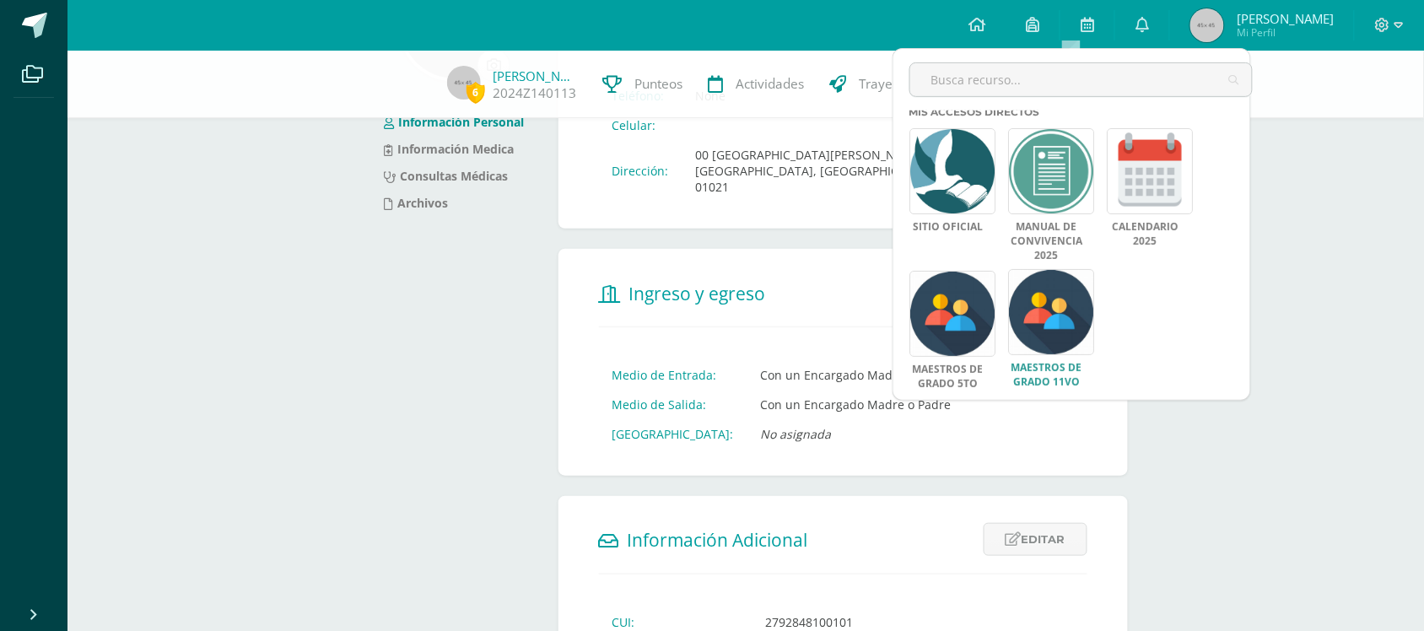
click at [1071, 363] on link "Maestros de Grado 11VO" at bounding box center [1046, 375] width 76 height 29
click at [954, 315] on link at bounding box center [952, 312] width 86 height 86
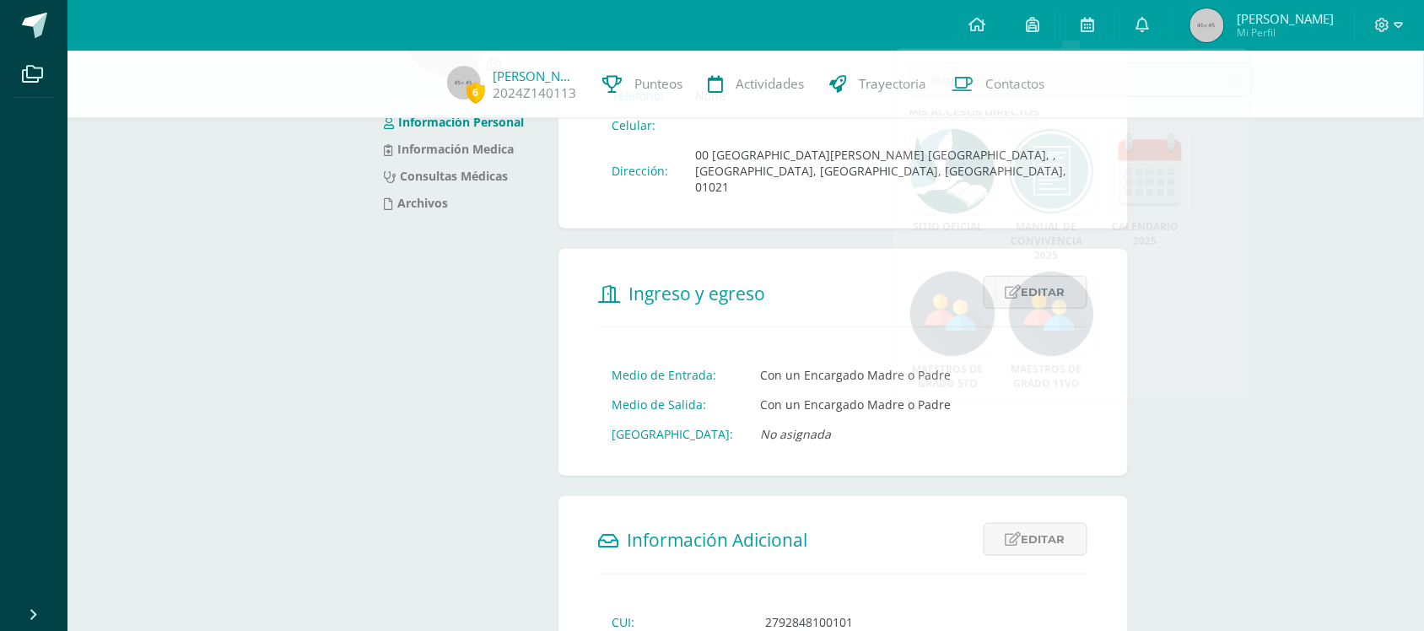
click at [1291, 534] on div "6 Mia Rodríguez 2024Z140113 Punteos Actividades Trayectoria Contactos Informaci…" at bounding box center [745, 473] width 1356 height 1197
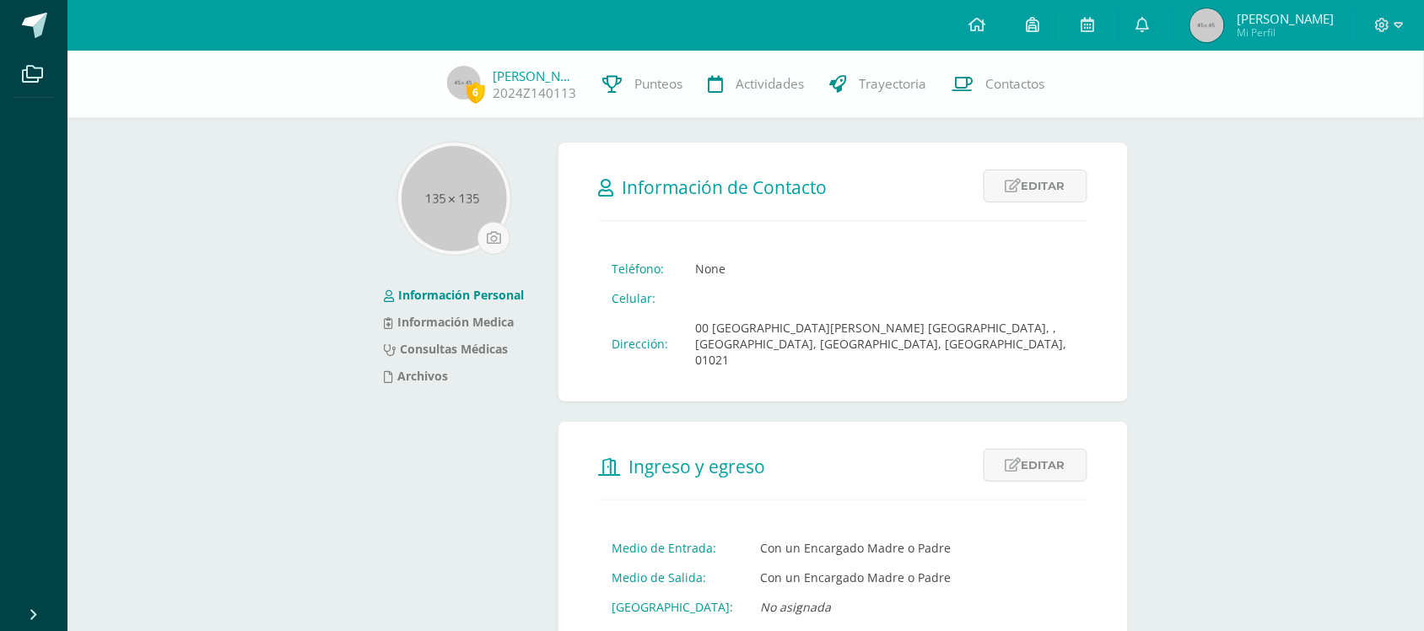
scroll to position [0, 0]
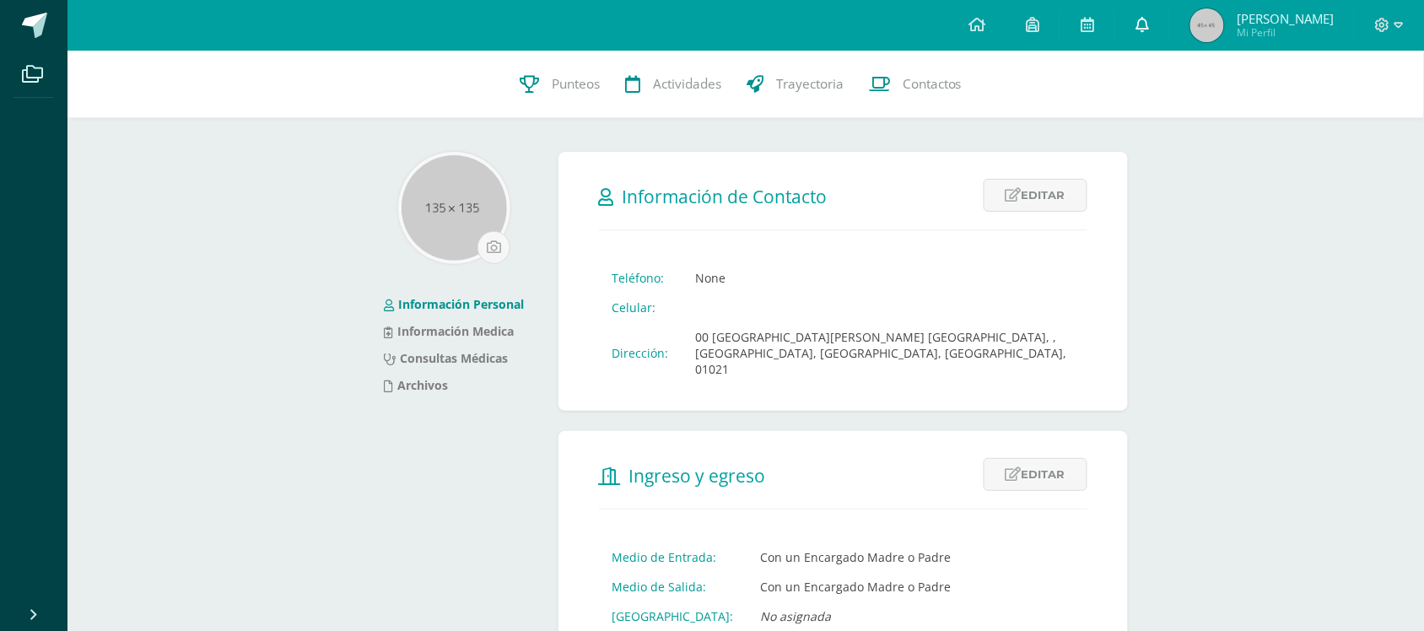
click at [1169, 21] on link at bounding box center [1142, 25] width 54 height 51
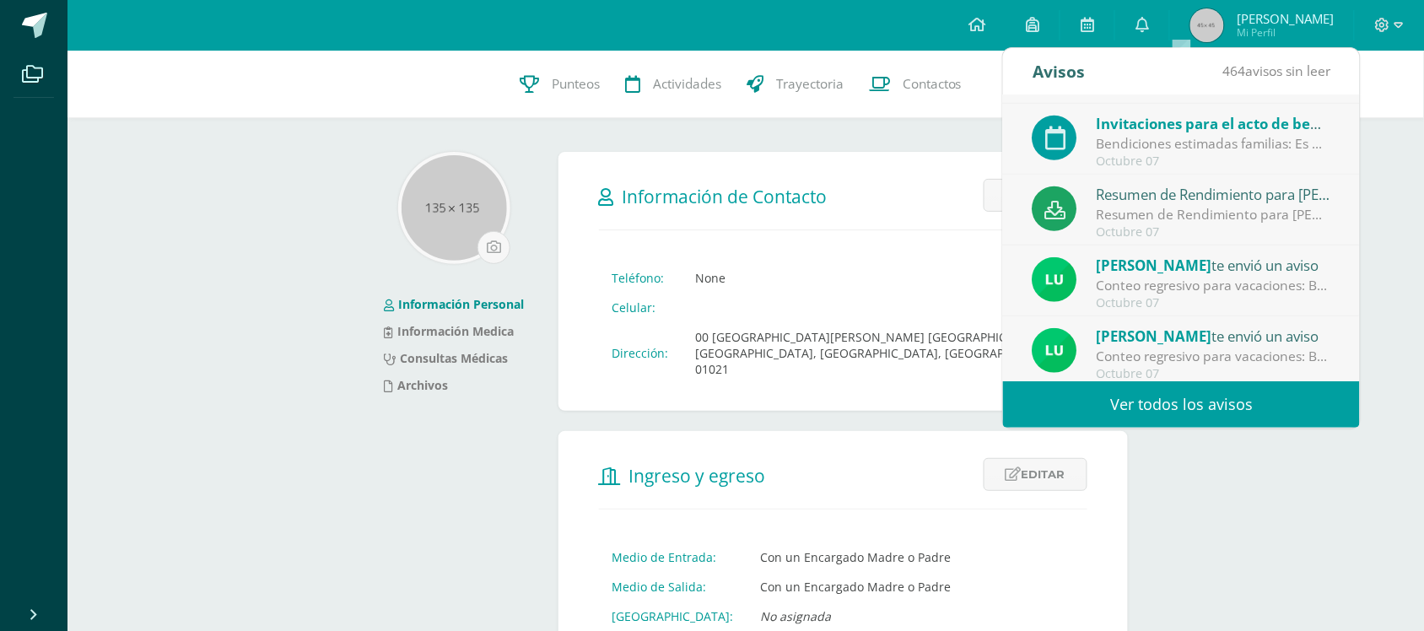
scroll to position [280, 0]
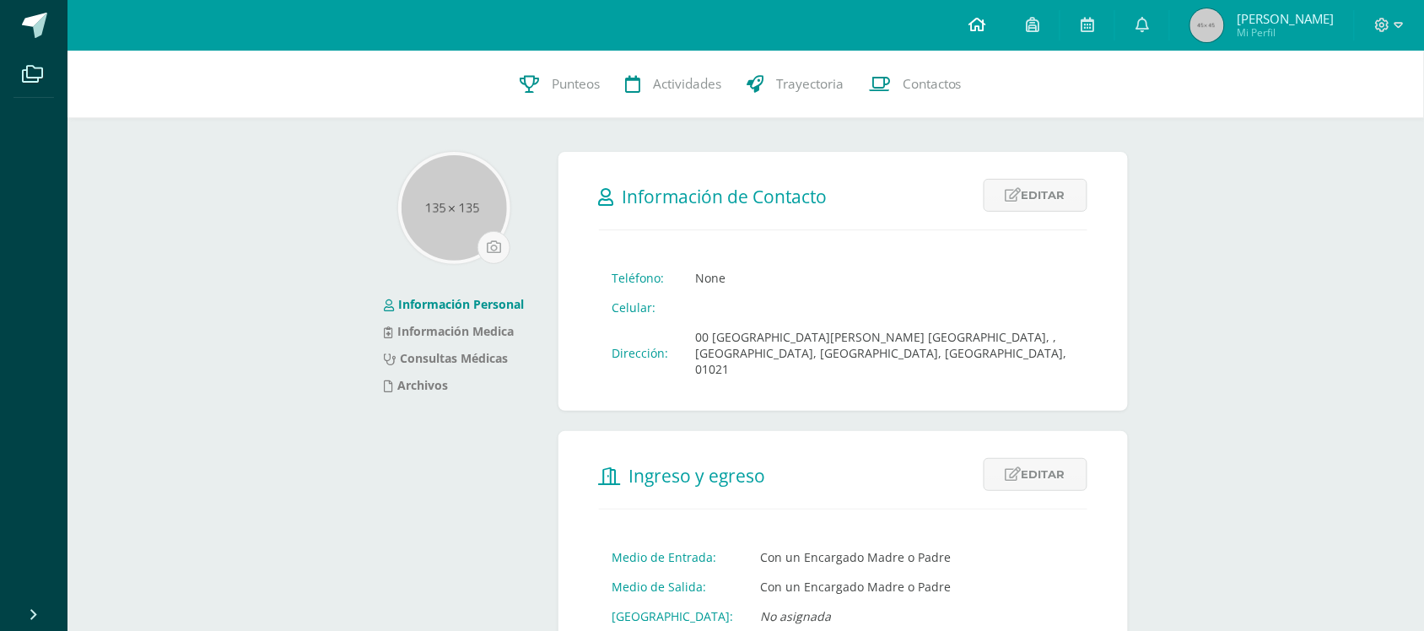
click at [1001, 19] on link at bounding box center [976, 25] width 57 height 51
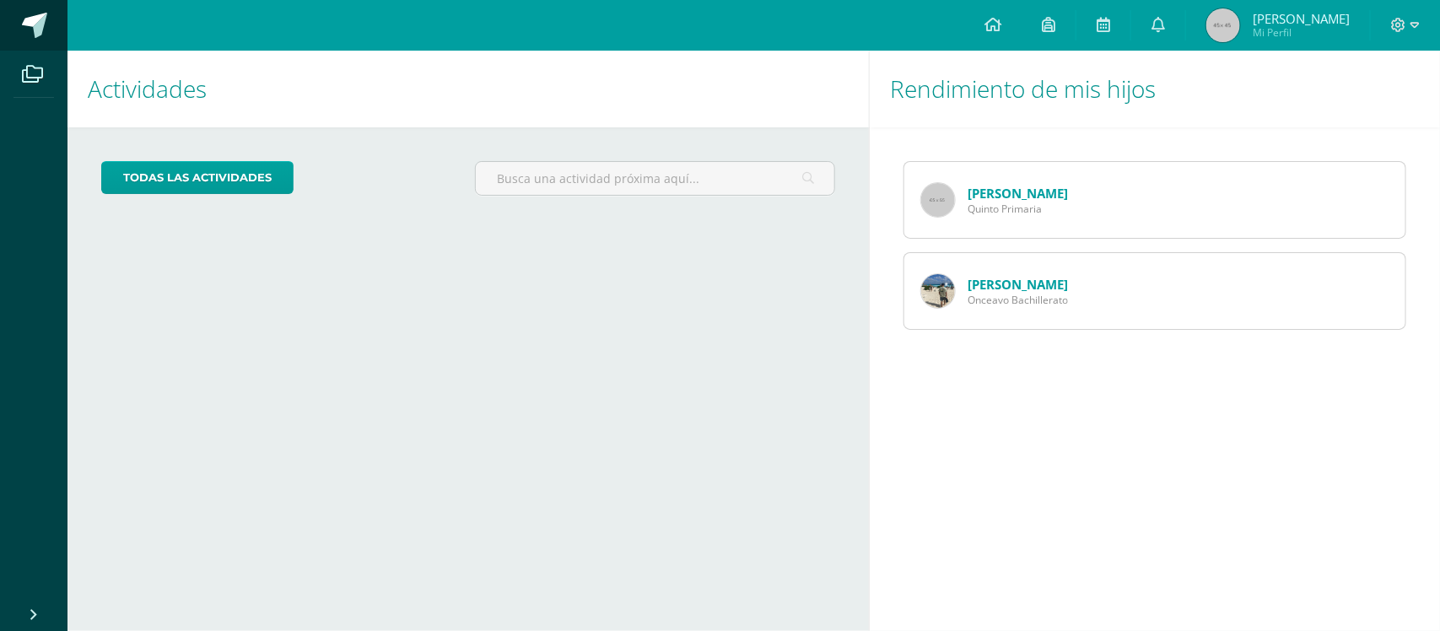
click at [36, 19] on span at bounding box center [34, 25] width 25 height 25
click at [38, 28] on span at bounding box center [34, 25] width 25 height 25
click at [1055, 28] on icon at bounding box center [1048, 24] width 13 height 15
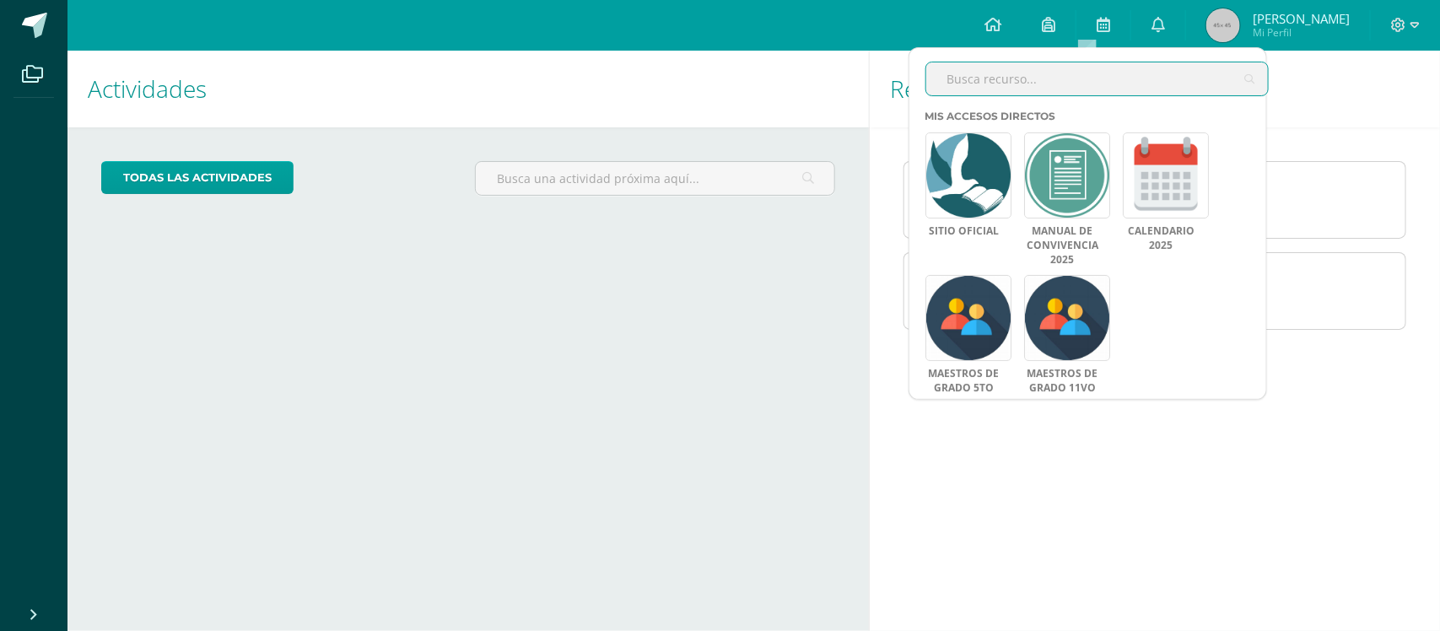
click at [1088, 83] on input "text" at bounding box center [1097, 78] width 342 height 33
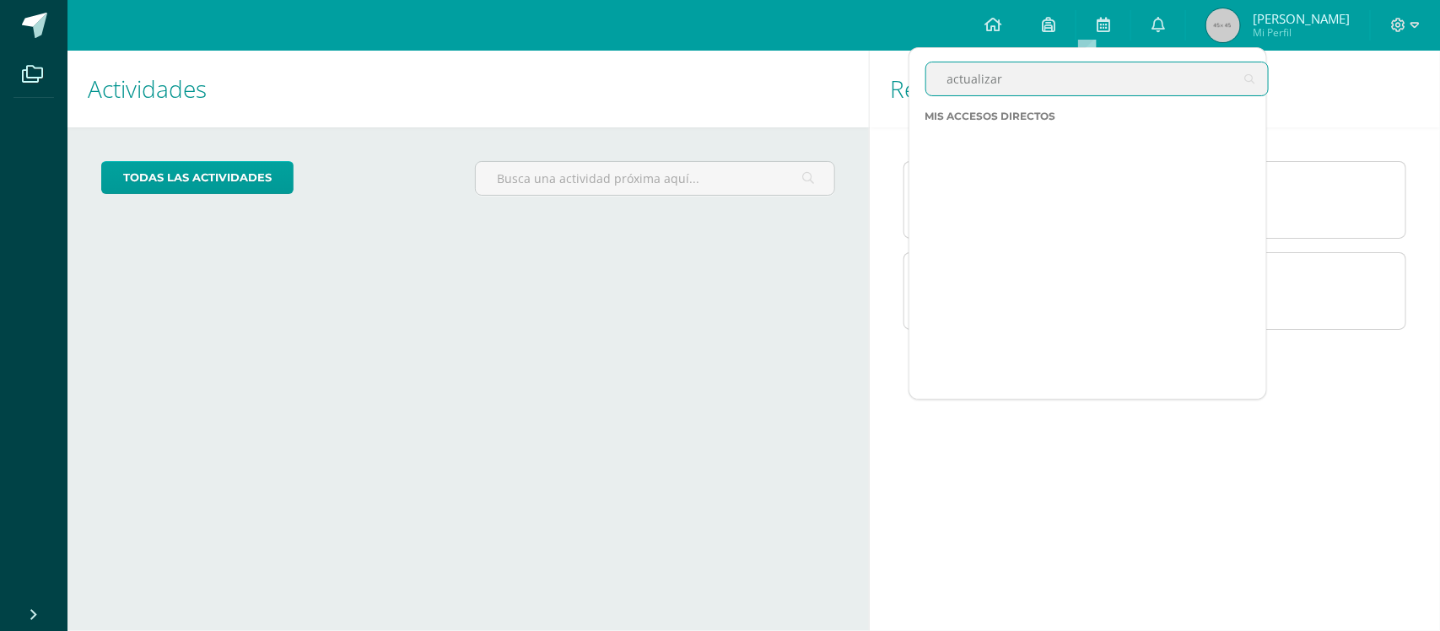
type input "actualizar"
click at [1075, 35] on link at bounding box center [1048, 25] width 54 height 51
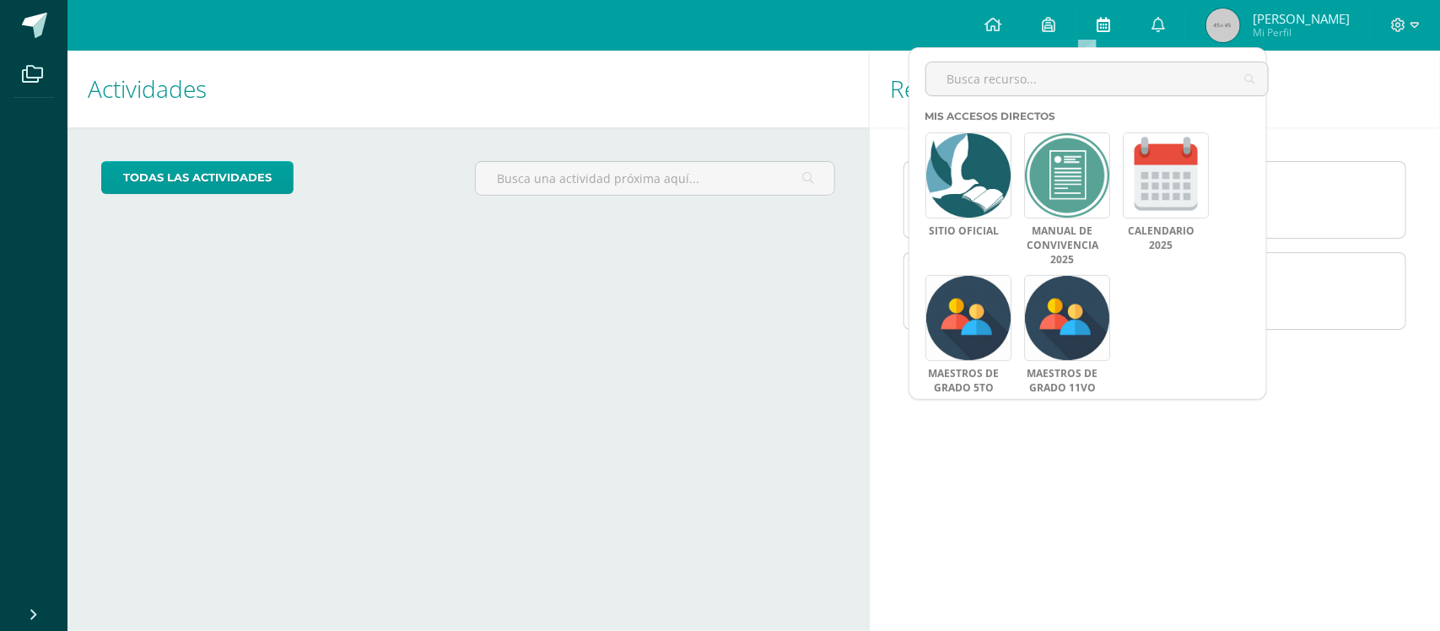
click at [1110, 32] on icon at bounding box center [1103, 24] width 13 height 15
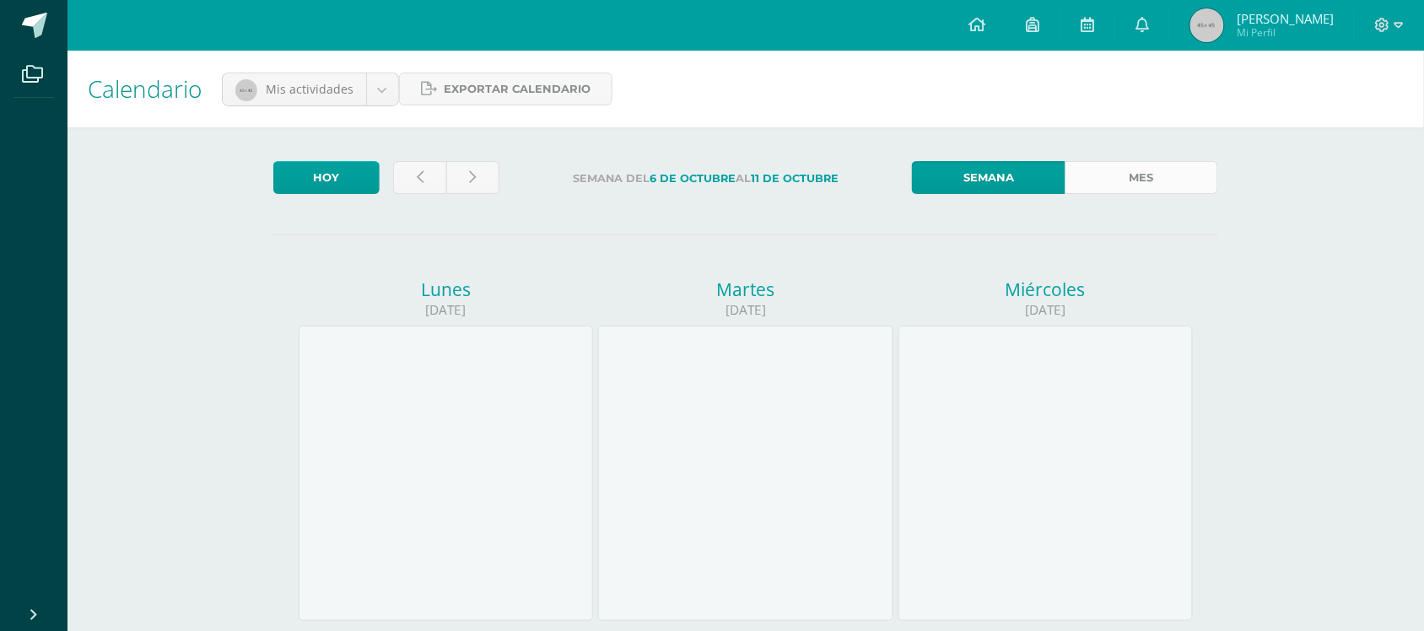
click at [1127, 170] on link "Mes" at bounding box center [1141, 177] width 153 height 33
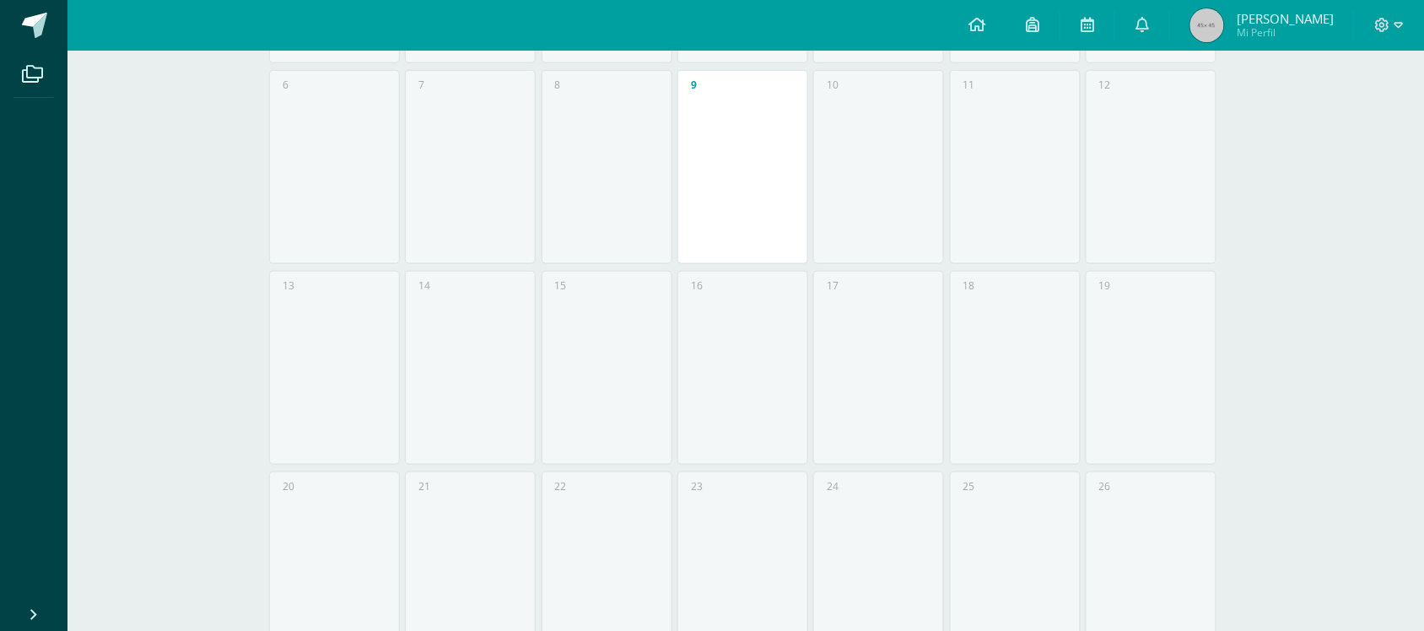
scroll to position [527, 0]
click at [25, 612] on link "Cerrar panel" at bounding box center [60, 613] width 121 height 36
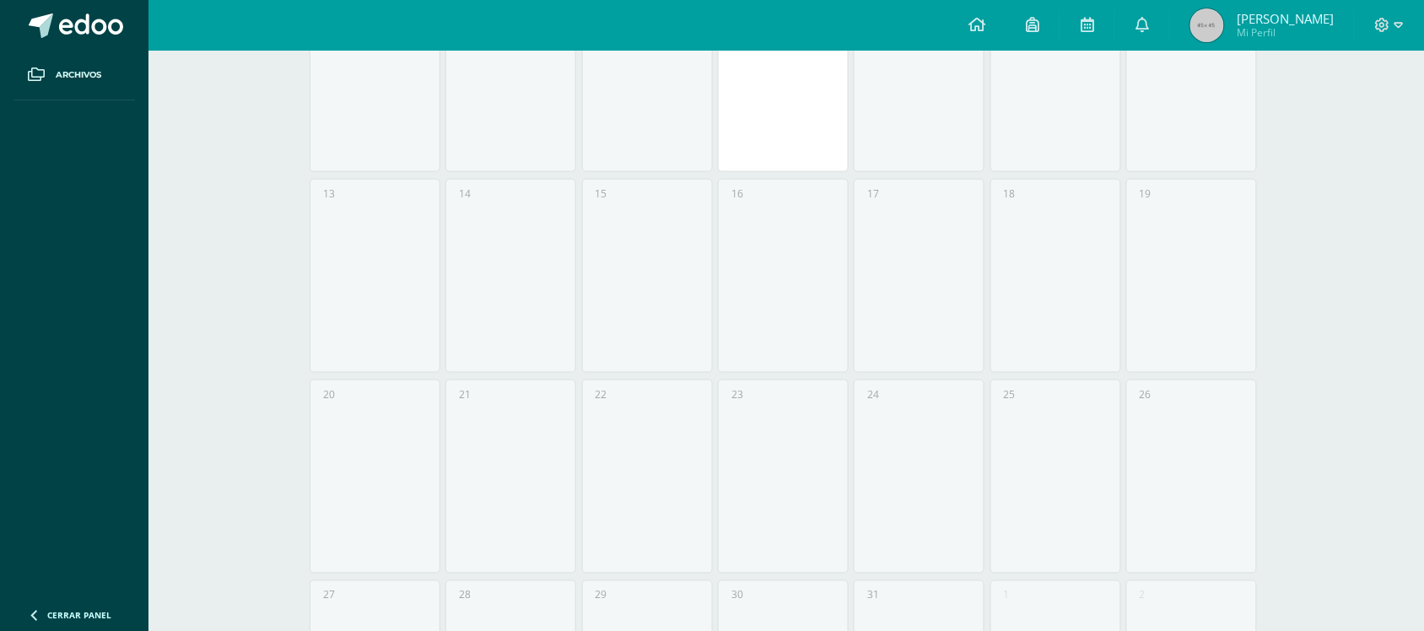
click at [49, 612] on span "Cerrar panel" at bounding box center [79, 615] width 64 height 12
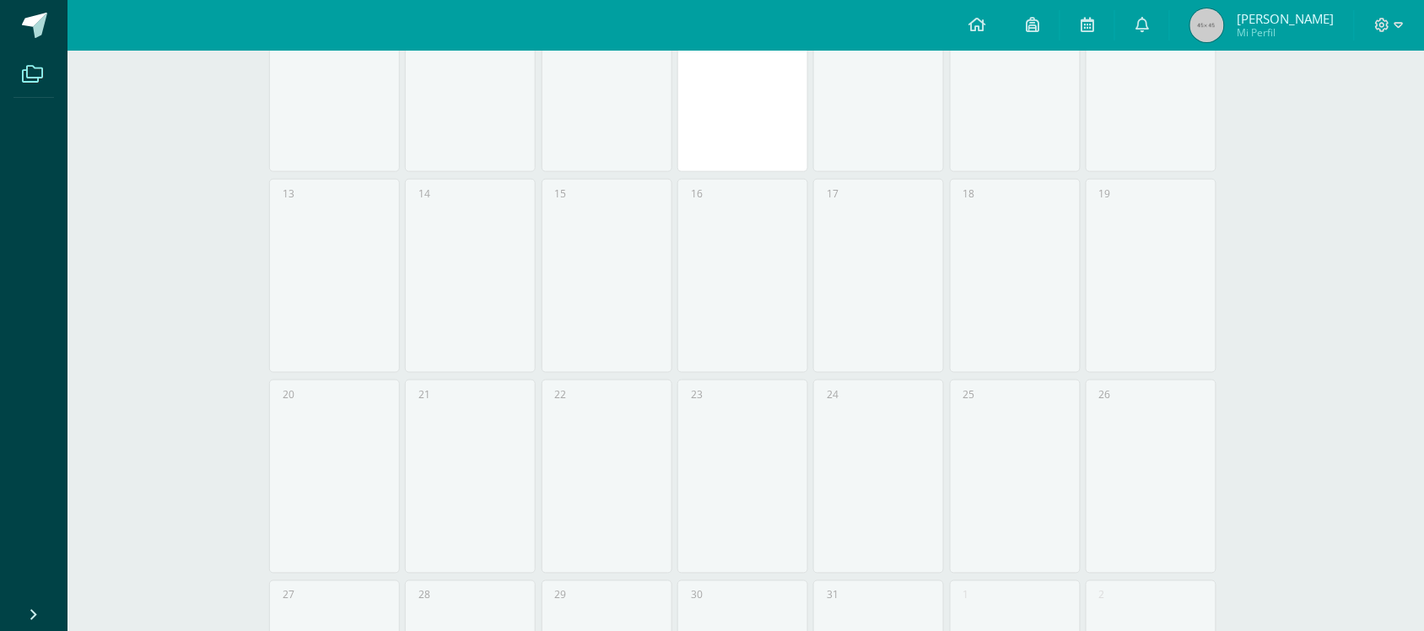
click at [35, 74] on icon at bounding box center [32, 74] width 21 height 17
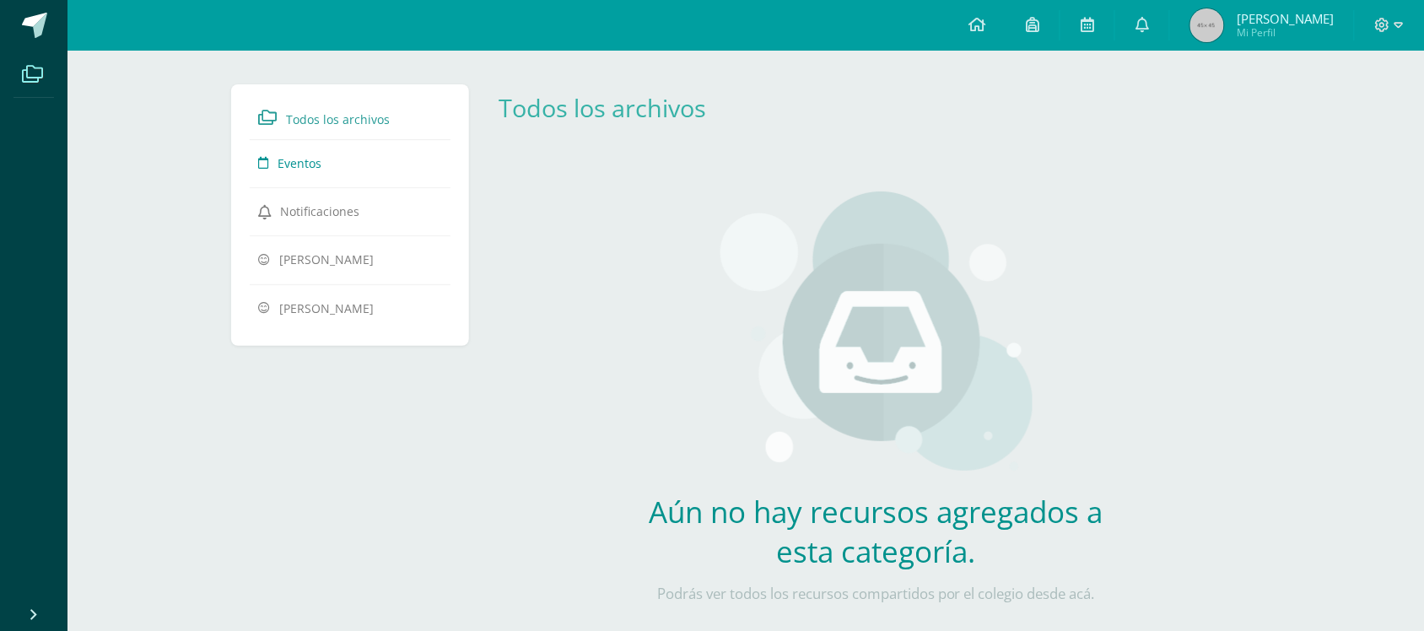
click at [306, 154] on link "Eventos" at bounding box center [350, 163] width 184 height 30
click at [1169, 25] on link at bounding box center [1142, 25] width 54 height 51
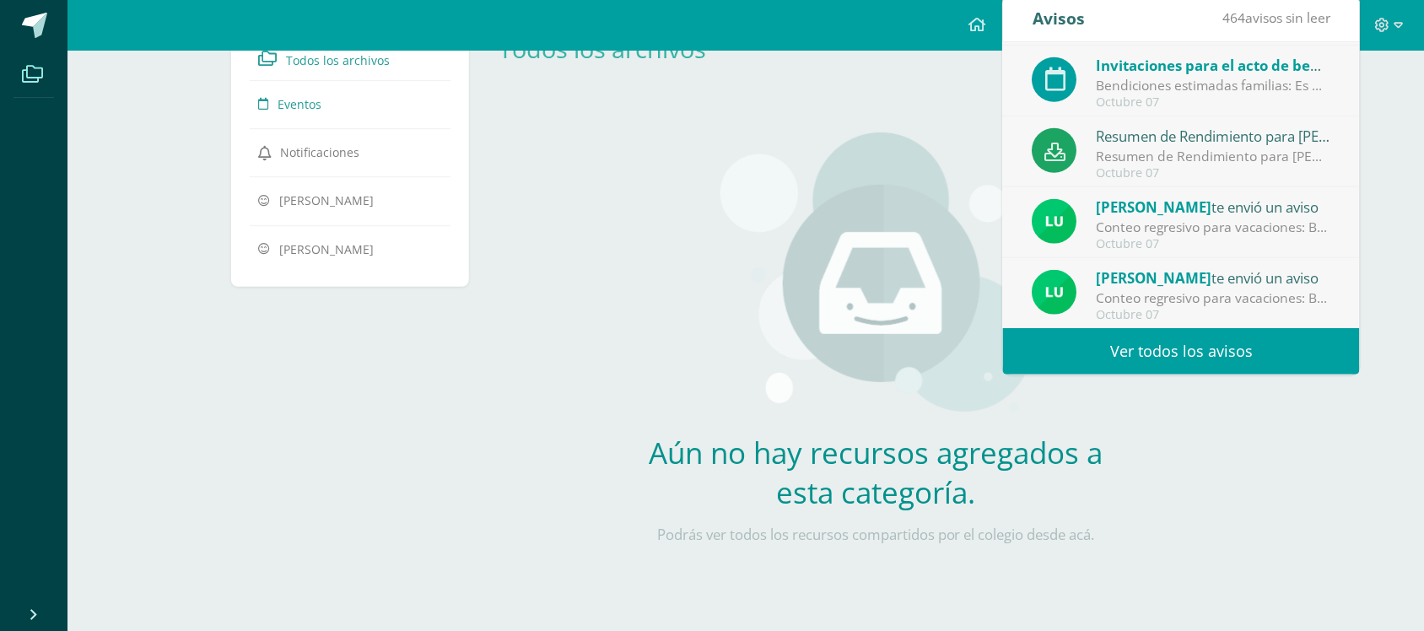
scroll to position [61, 0]
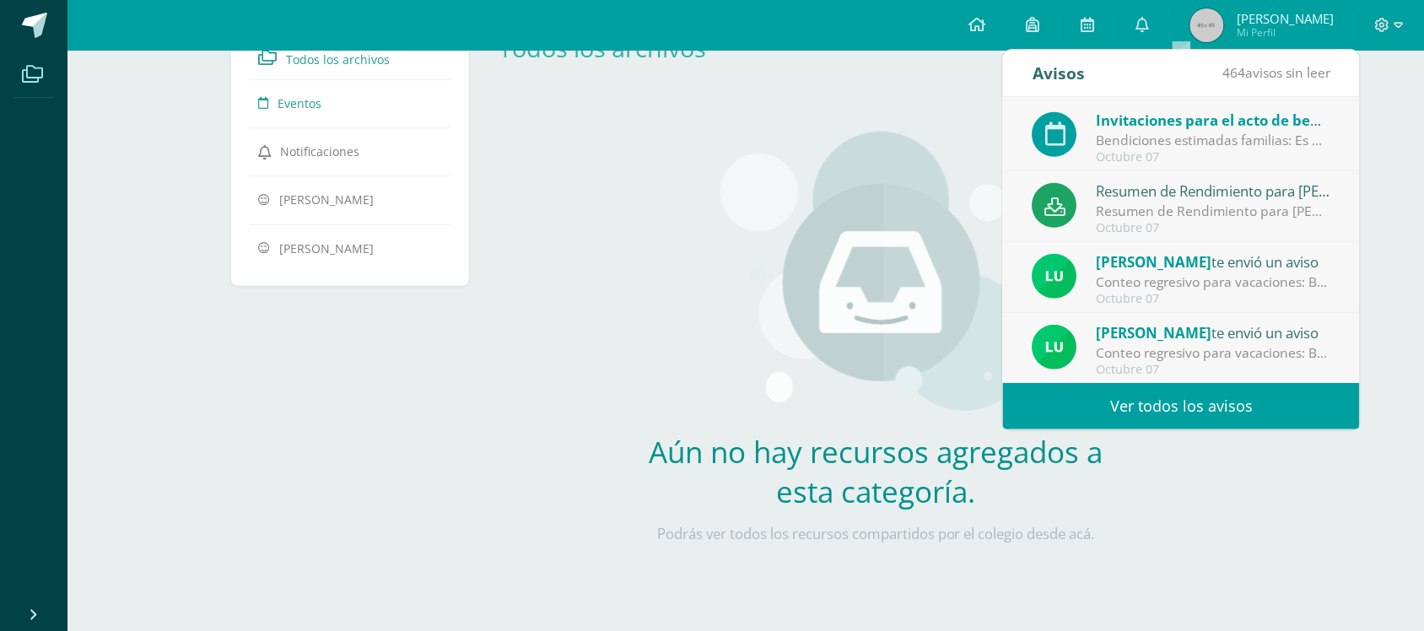
click at [1199, 415] on link "Ver todos los avisos" at bounding box center [1181, 406] width 357 height 46
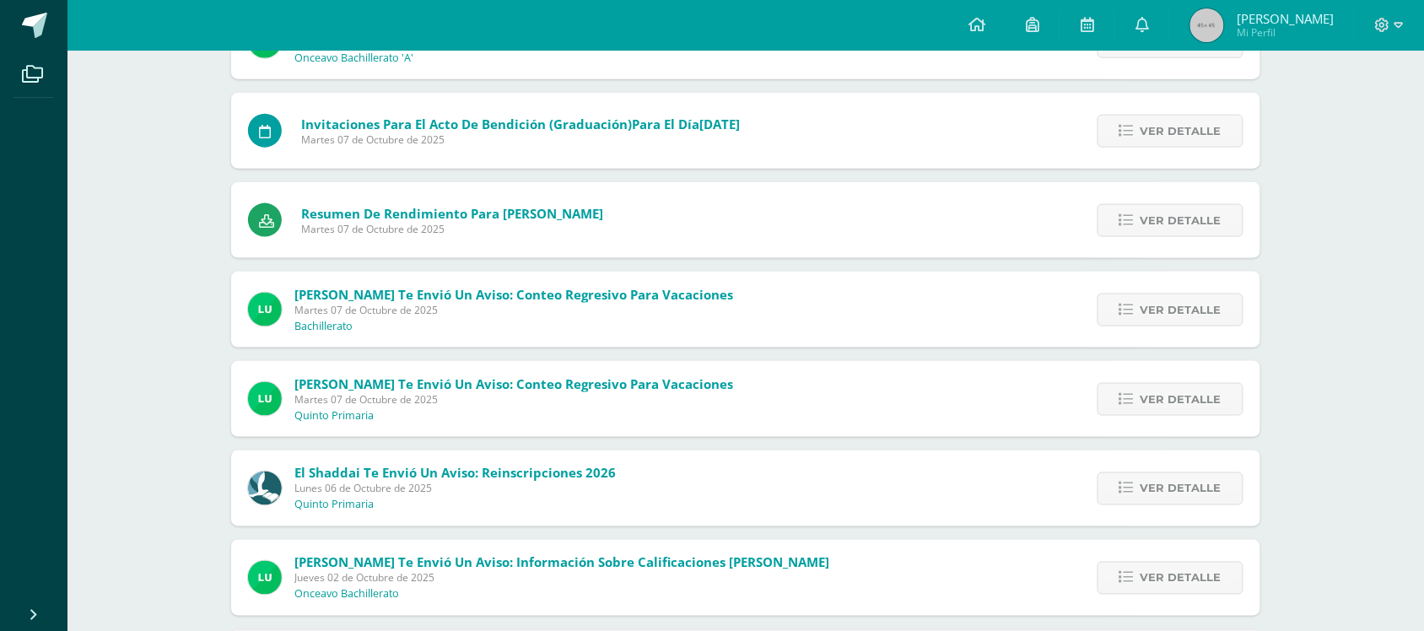
scroll to position [527, 0]
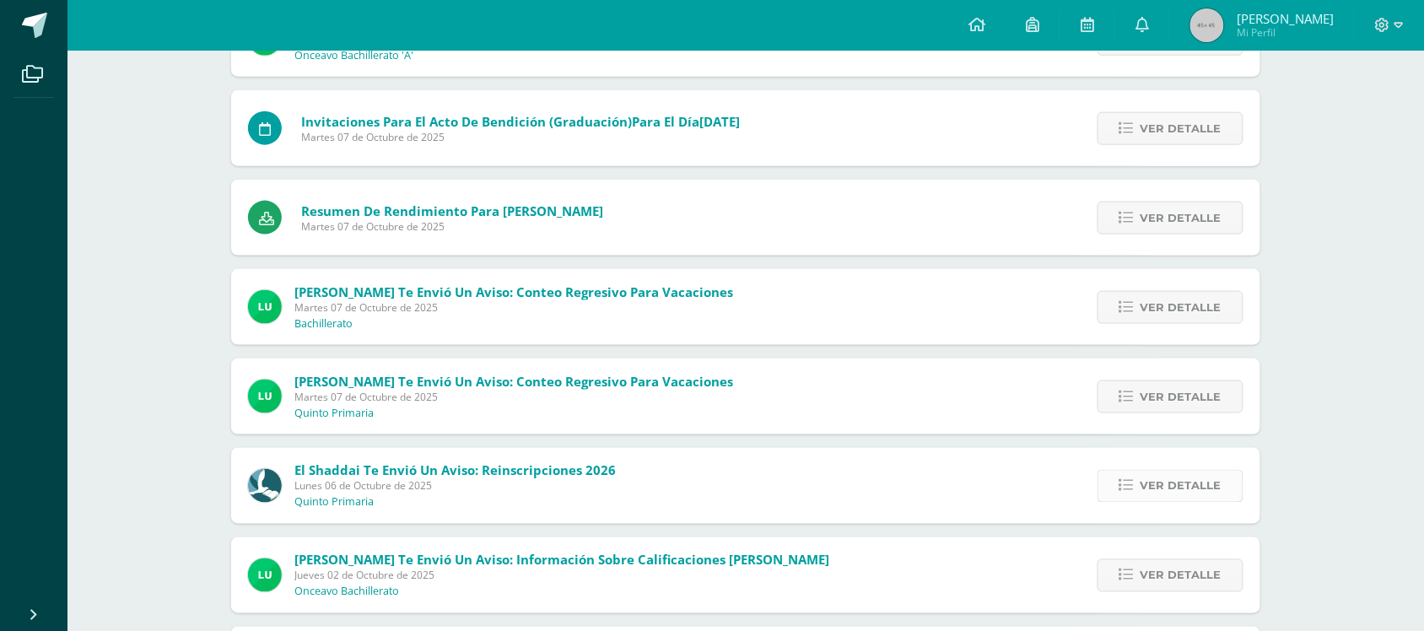
drag, startPoint x: 1210, startPoint y: 495, endPoint x: 1200, endPoint y: 496, distance: 10.2
click at [1200, 496] on span "Ver detalle" at bounding box center [1180, 486] width 81 height 31
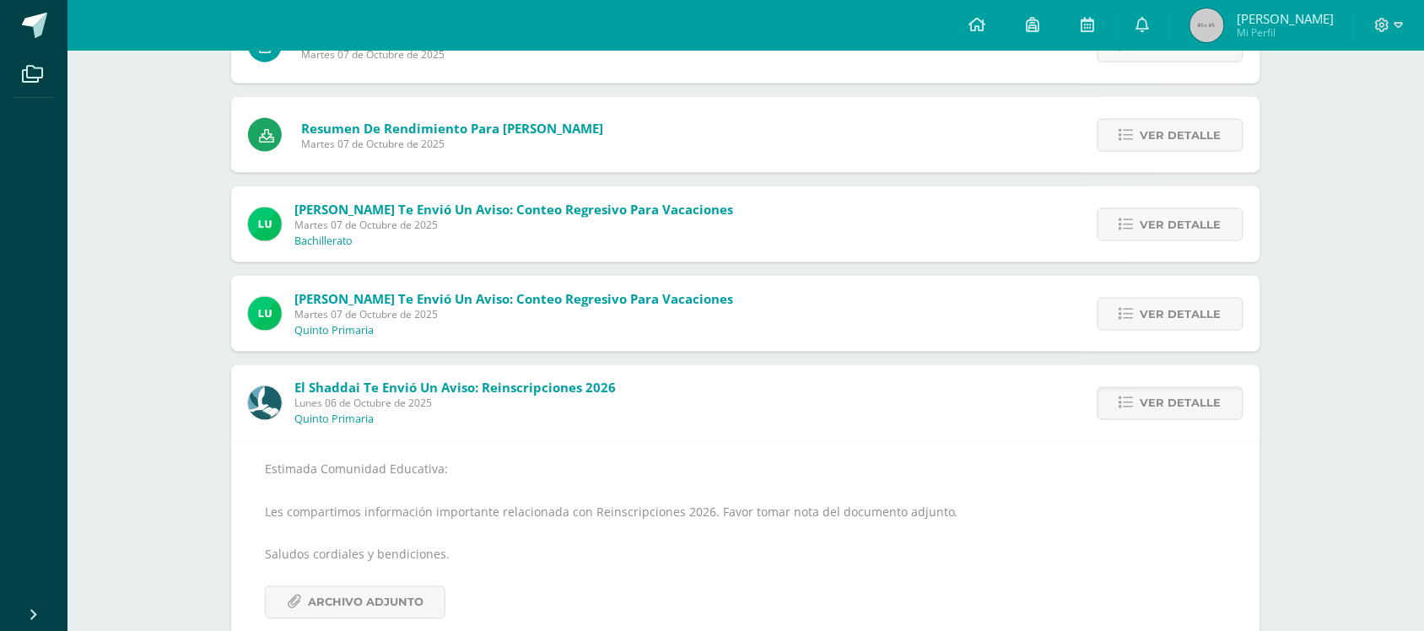
scroll to position [703, 0]
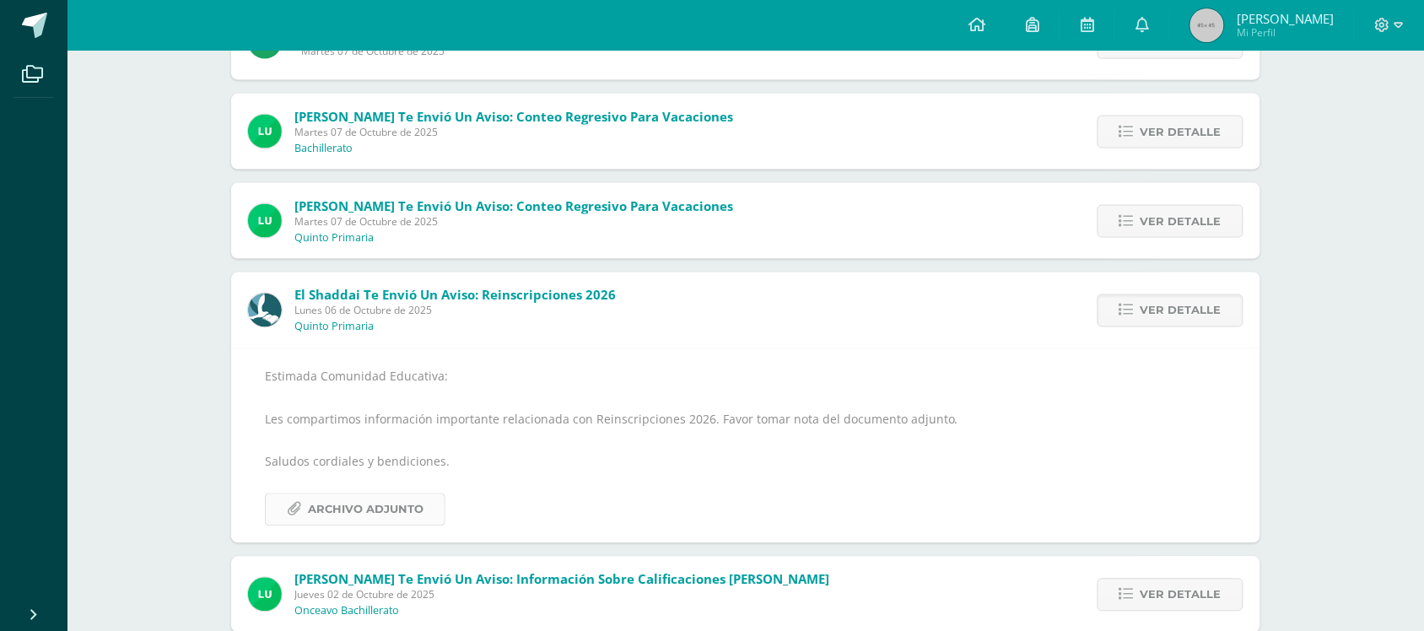
click at [342, 512] on span "Archivo Adjunto" at bounding box center [366, 509] width 116 height 31
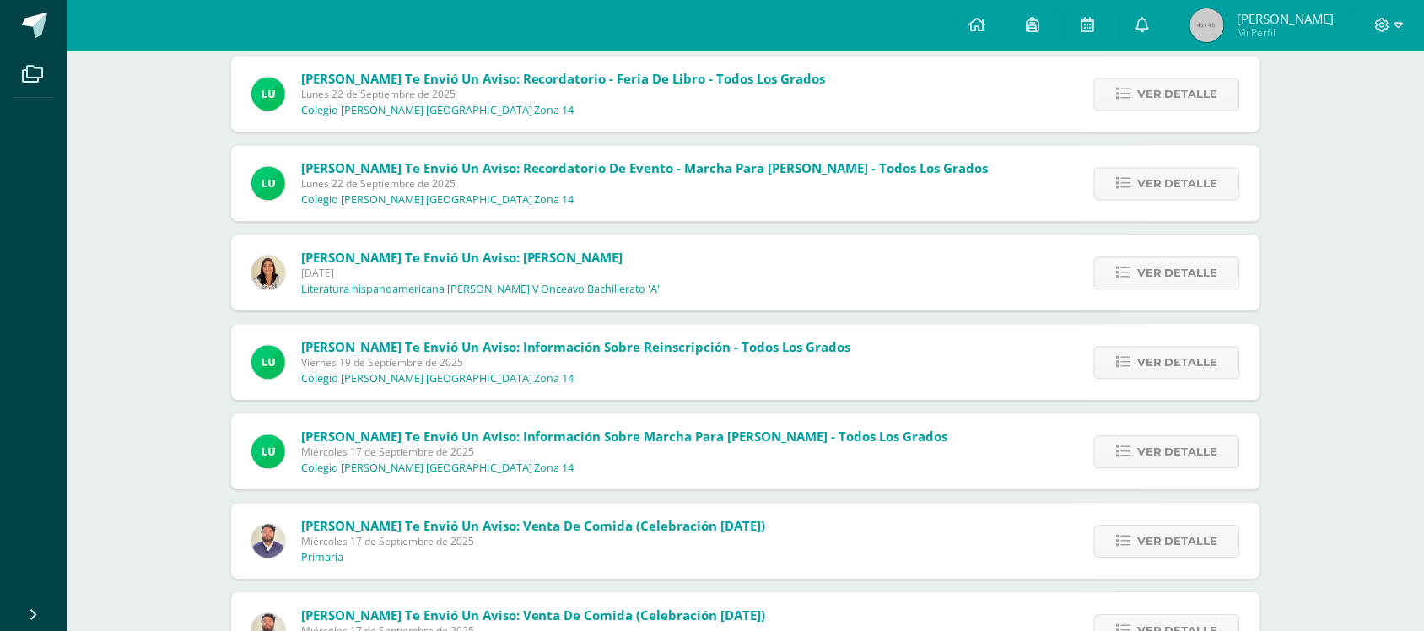
scroll to position [2906, 0]
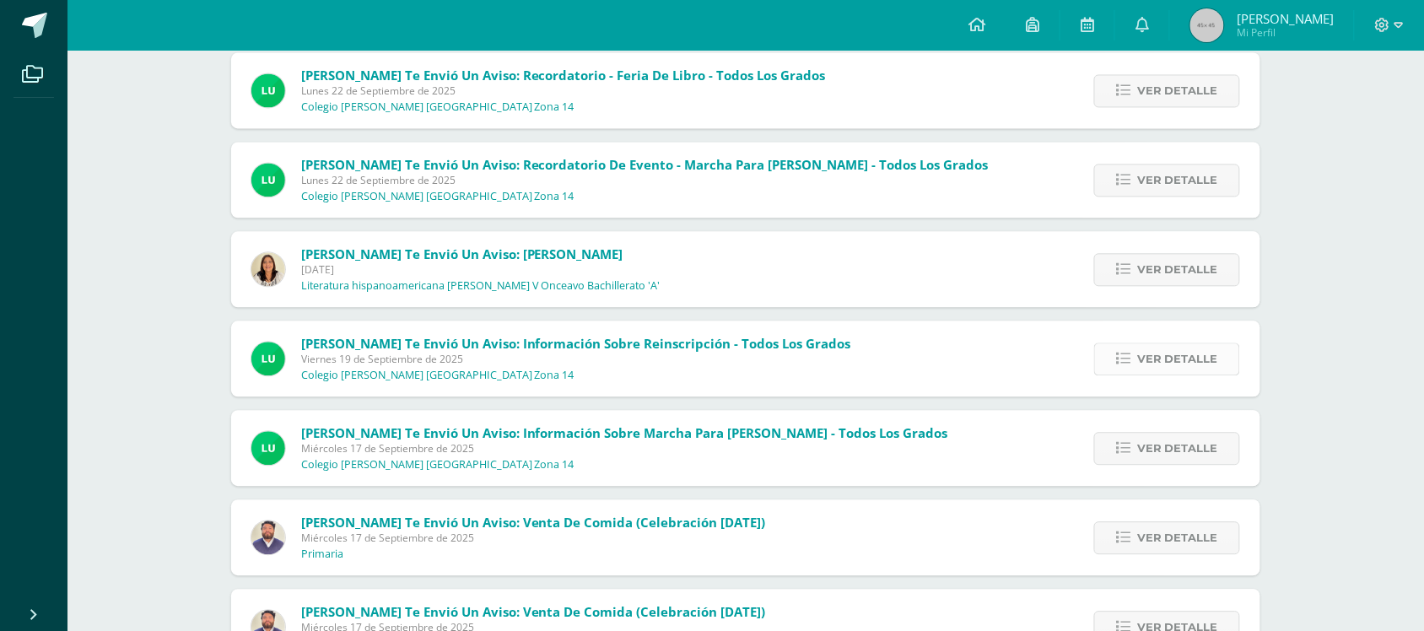
click at [1224, 363] on link "Ver detalle" at bounding box center [1167, 358] width 146 height 33
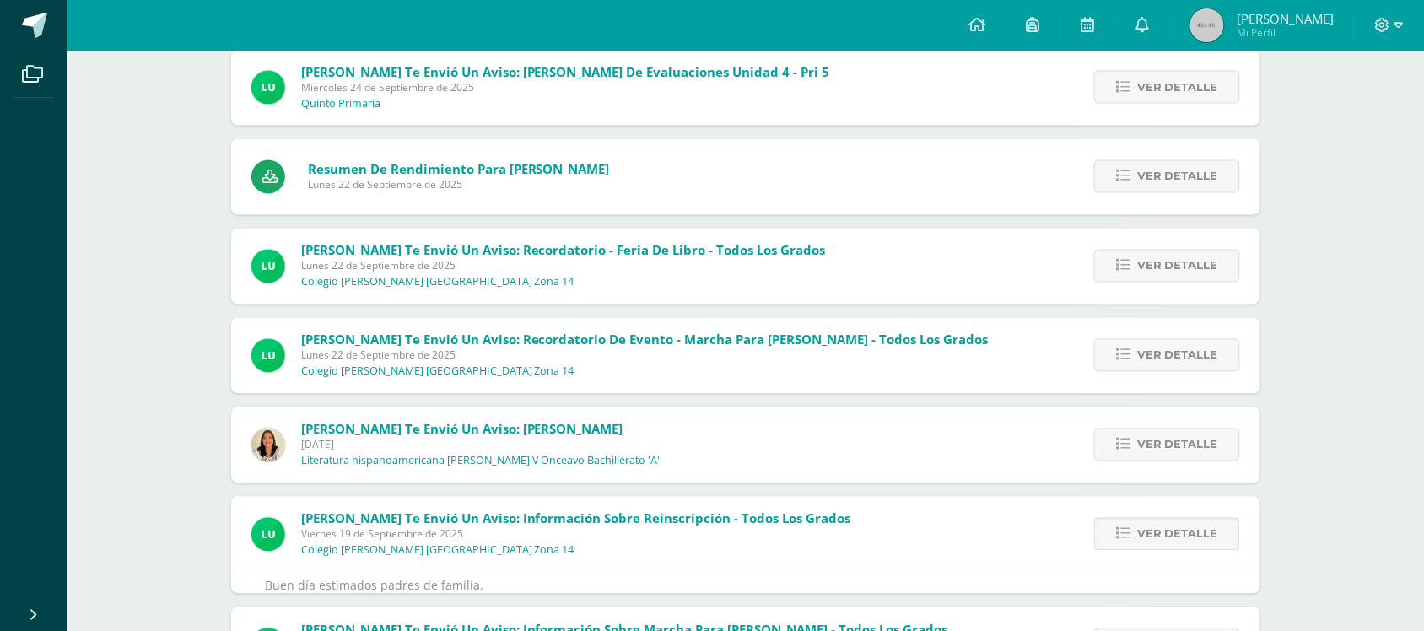
scroll to position [2621, 0]
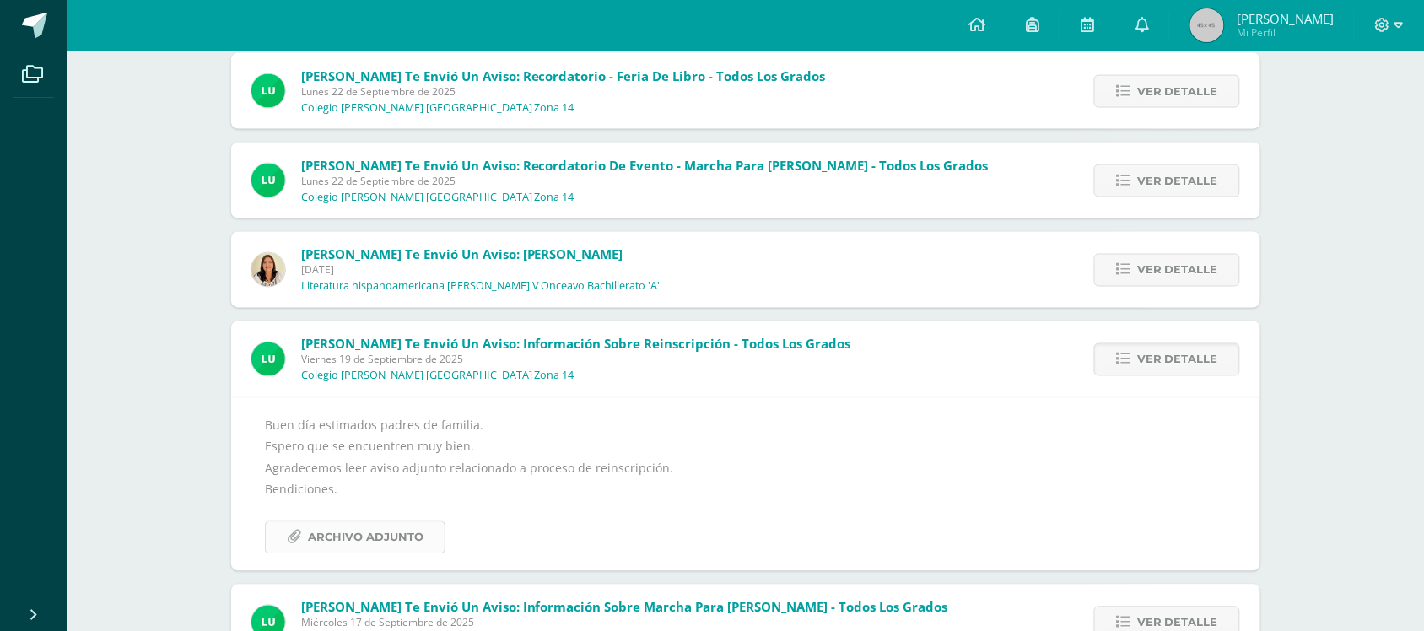
click at [380, 529] on span "Archivo Adjunto" at bounding box center [366, 537] width 116 height 31
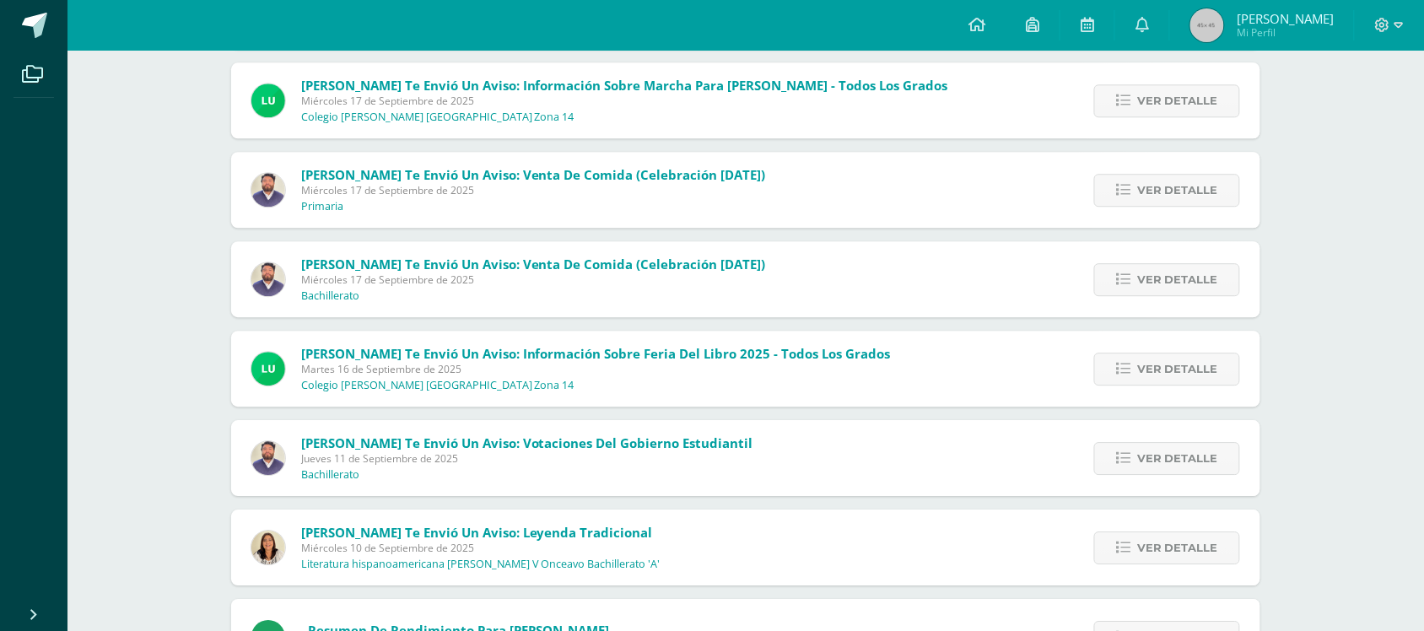
scroll to position [3148, 0]
